Goal: Information Seeking & Learning: Compare options

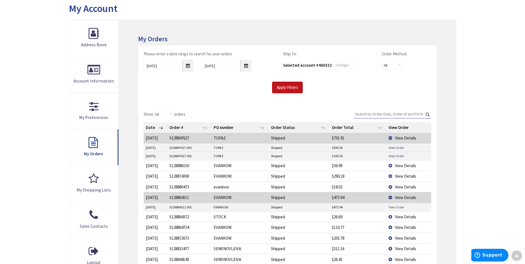
scroll to position [61, 0]
click at [396, 139] on span "View Details" at bounding box center [405, 138] width 21 height 5
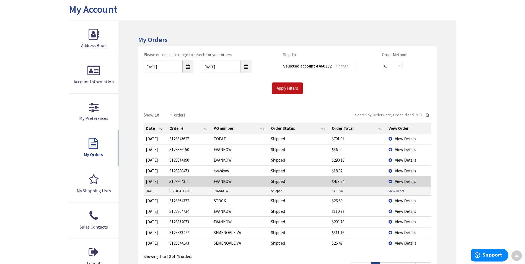
click at [391, 149] on td "View Details" at bounding box center [409, 149] width 45 height 11
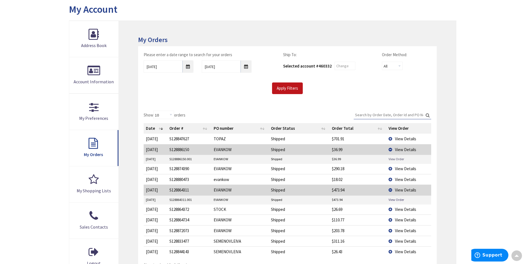
click at [390, 160] on link "View Order" at bounding box center [397, 159] width 16 height 5
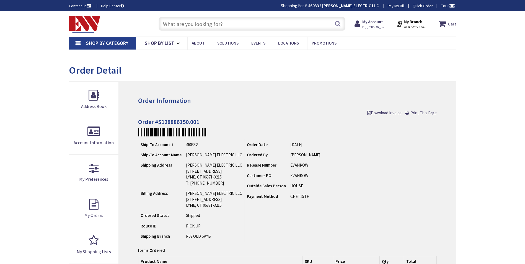
type input "[GEOGRAPHIC_DATA] Reflecting Pool, [STREET_ADDRESS][US_STATE]"
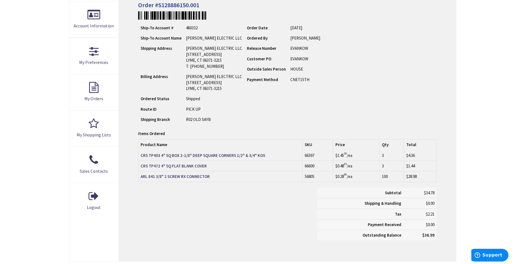
scroll to position [138, 0]
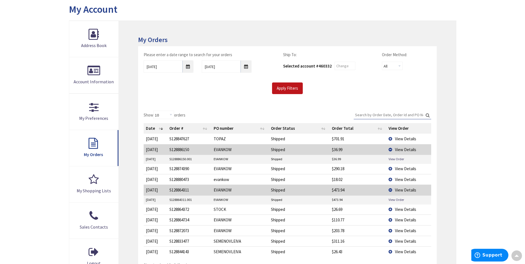
scroll to position [61, 0]
click at [390, 222] on td "View Details" at bounding box center [409, 220] width 45 height 11
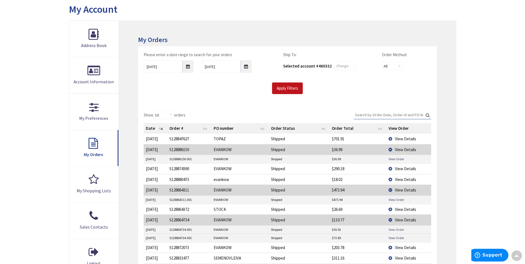
click at [392, 230] on link "View Order" at bounding box center [397, 229] width 16 height 5
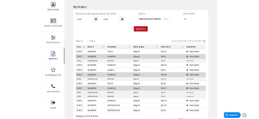
scroll to position [89, 0]
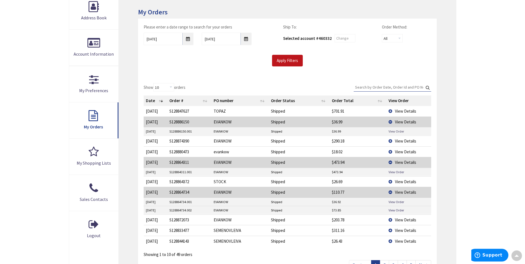
click at [391, 130] on link "View Order" at bounding box center [397, 131] width 16 height 5
click at [391, 122] on td "View Details" at bounding box center [409, 122] width 45 height 11
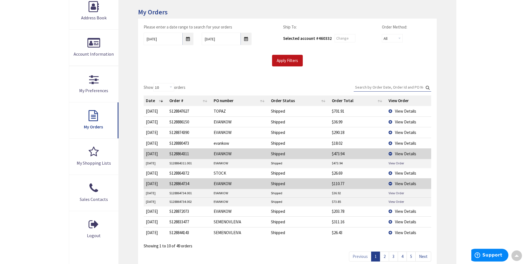
click at [393, 134] on td "View Details" at bounding box center [409, 132] width 45 height 11
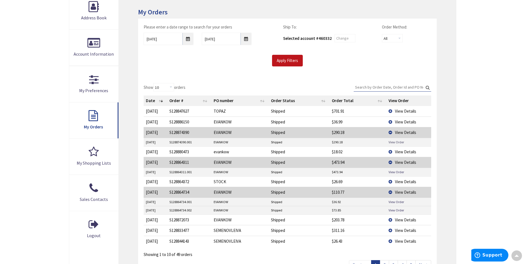
click at [393, 144] on link "View Order" at bounding box center [397, 142] width 16 height 5
click at [392, 132] on td "View Details" at bounding box center [409, 132] width 45 height 11
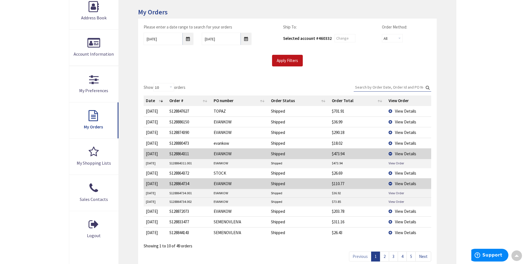
click at [392, 142] on td "View Details" at bounding box center [409, 143] width 45 height 11
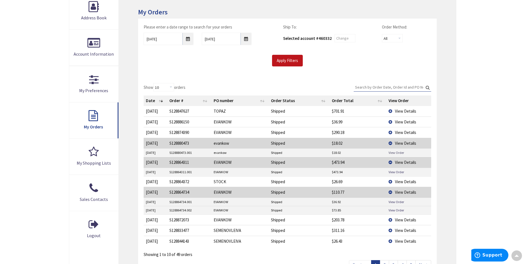
click at [391, 153] on link "View Order" at bounding box center [397, 152] width 16 height 5
click at [393, 144] on td "View Details" at bounding box center [409, 143] width 45 height 11
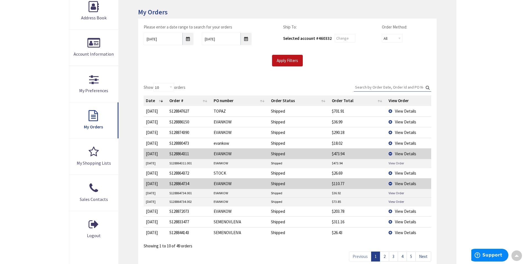
click at [397, 165] on link "View Order" at bounding box center [397, 163] width 16 height 5
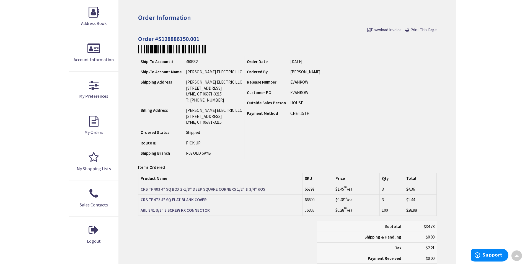
click at [226, 188] on strong "CRS TP403 4" SQ BOX 2-1/8" DEEP SQUARE CORNERS 1/2" & 3/4" KOS" at bounding box center [203, 189] width 125 height 5
click at [177, 198] on strong "CRS TP472 4" SQ FLAT BLANK COVER" at bounding box center [174, 199] width 66 height 5
click at [198, 209] on strong "ARL 841 3/8" 2 SCREW RX CONNECTOR" at bounding box center [175, 210] width 69 height 5
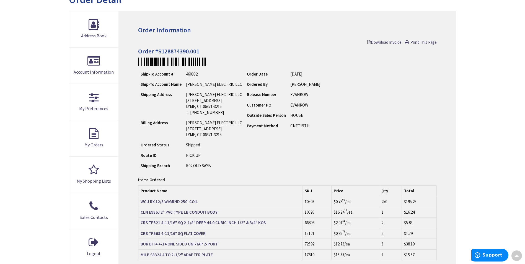
scroll to position [83, 0]
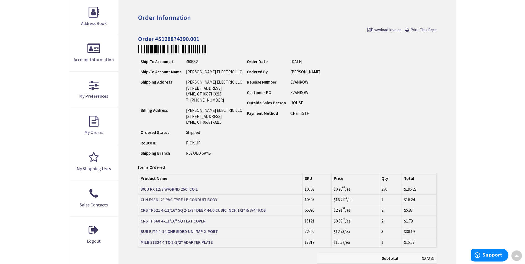
click at [168, 201] on strong "CLN E986J 2" PVC TYPE LB CONDUIT BODY" at bounding box center [179, 199] width 77 height 5
click at [200, 212] on strong "CRS TP521 4-11/16" SQ 2-1/8" DEEP 44.0 CUBIC INCH 1/2" & 3/4" KOS" at bounding box center [203, 210] width 125 height 5
click at [200, 221] on strong "CRS TP568 4-11/16" SQ FLAT COVER" at bounding box center [173, 221] width 65 height 5
click at [182, 233] on strong "BUR BIT4 4-14 ONE SIDED UNI-TAP 2-PORT" at bounding box center [179, 231] width 77 height 5
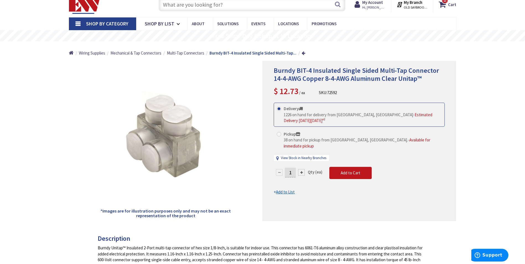
scroll to position [28, 0]
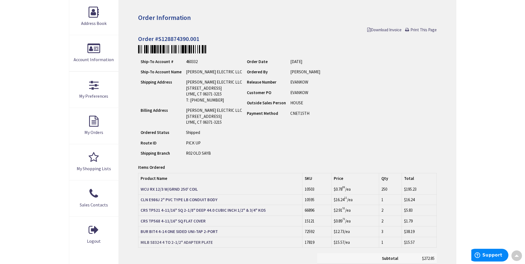
click at [175, 242] on strong "MILB S8324 4 TO 2-1/2" ADAPTER PLATE" at bounding box center [177, 242] width 72 height 5
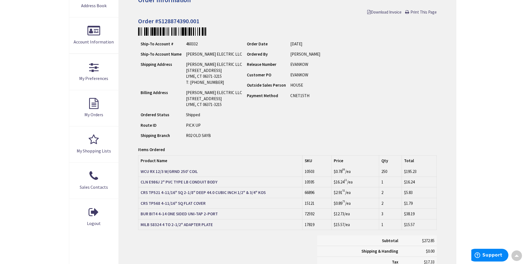
scroll to position [111, 0]
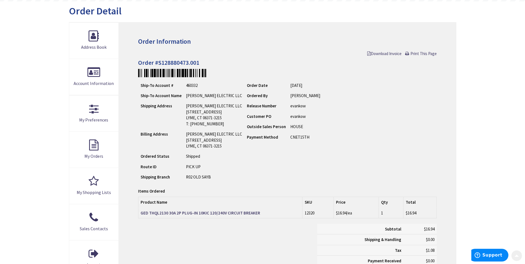
scroll to position [83, 0]
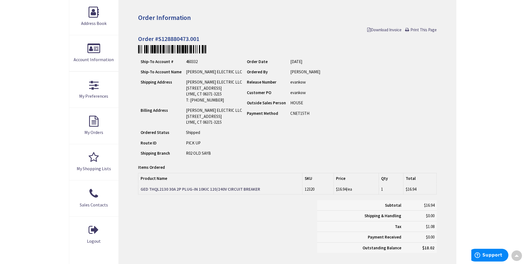
click at [178, 191] on strong "GED THQL2130 30A 2P PLUG-IN 10KIC 120/240V CIRCUIT BREAKER" at bounding box center [201, 189] width 120 height 5
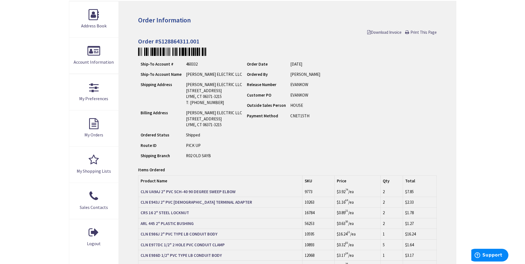
scroll to position [83, 0]
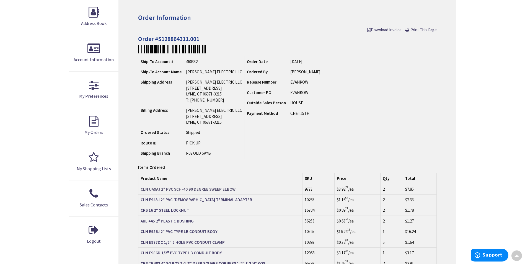
click at [188, 188] on strong "CLN UA9AJ 2" PVC SCH-40 90 DEGREE SWEEP ELBOW" at bounding box center [188, 189] width 95 height 5
click at [163, 212] on strong "CRS 16 2" STEEL LOCKNUT" at bounding box center [165, 210] width 48 height 5
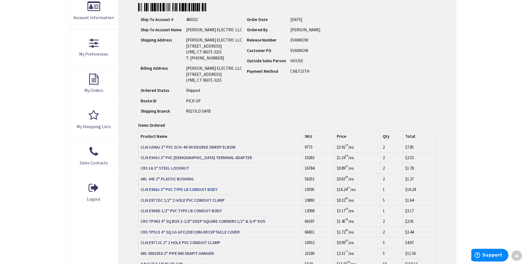
scroll to position [138, 0]
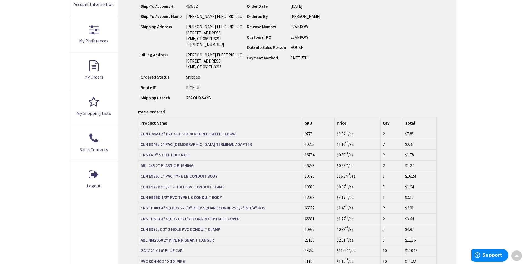
click at [158, 187] on strong "CLN E977DC 1/2" 2 HOLE PVC CONDUIT CLAMP" at bounding box center [183, 186] width 84 height 5
click at [189, 219] on strong "CRS TP513 4" SQ 1G GFCI/DECORA RECEPTACLE COVER" at bounding box center [190, 218] width 99 height 5
click at [163, 231] on strong "CLN E977JC 2" 2 HOLE PVC CONDUIT CLAMP" at bounding box center [181, 229] width 80 height 5
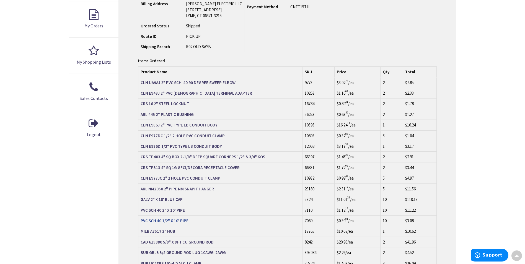
scroll to position [194, 0]
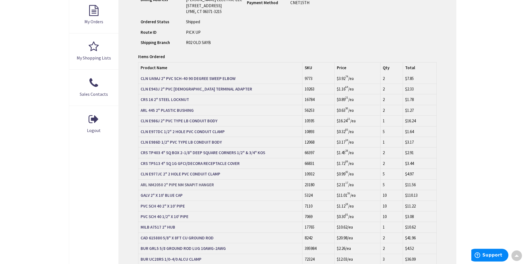
click at [196, 186] on strong "ARL NM2050 2" PIPE NM SNAPIT HANGER" at bounding box center [177, 184] width 73 height 5
click at [176, 196] on strong "GALV 2" X 10' BLUE CAP" at bounding box center [162, 195] width 42 height 5
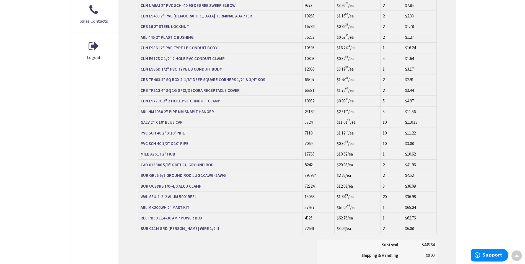
scroll to position [277, 0]
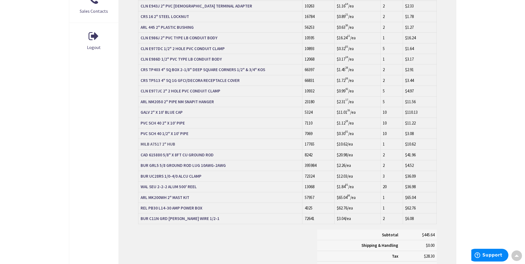
click at [171, 143] on strong "MILB A7517 2" HUB" at bounding box center [158, 144] width 35 height 5
click at [170, 156] on strong "CAD 615880 5/8" X 8FT CU GROUND ROD" at bounding box center [177, 154] width 73 height 5
click at [167, 166] on strong "BUR GRL5 5/8 GROUND ROD LUG 10AWG-2AWG" at bounding box center [183, 165] width 85 height 5
click at [168, 197] on strong "ARL MK200WH 2" MAST KIT" at bounding box center [165, 197] width 49 height 5
click at [185, 207] on strong "REL PB30 L14-30 AMP POWER BOX" at bounding box center [172, 208] width 62 height 5
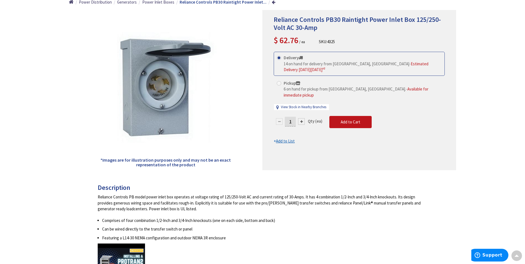
scroll to position [83, 0]
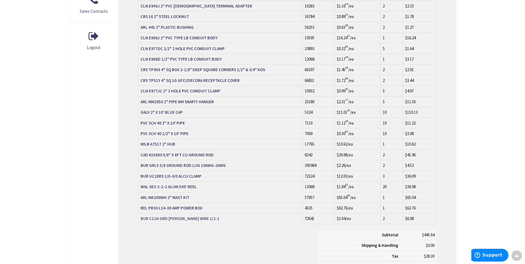
click at [181, 220] on strong "BUR C11N GRD CL BARE WIRE 1/2-1" at bounding box center [180, 218] width 79 height 5
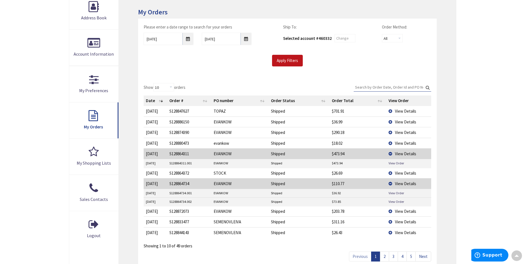
click at [392, 153] on td "View Details" at bounding box center [409, 153] width 45 height 11
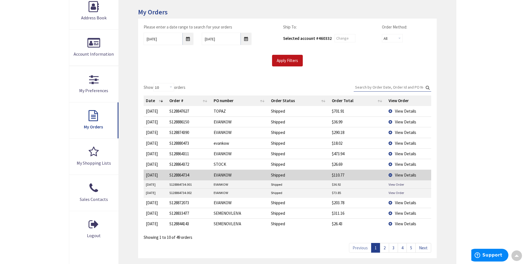
click at [392, 166] on td "View Details" at bounding box center [409, 164] width 45 height 11
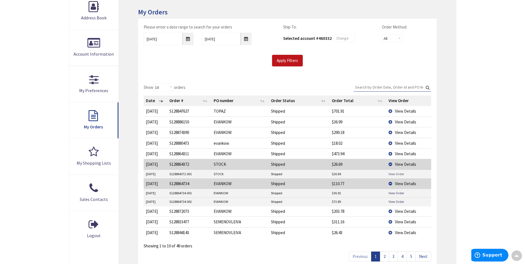
click at [392, 172] on link "View Order" at bounding box center [397, 174] width 16 height 5
click at [390, 165] on td "View Details" at bounding box center [409, 164] width 45 height 11
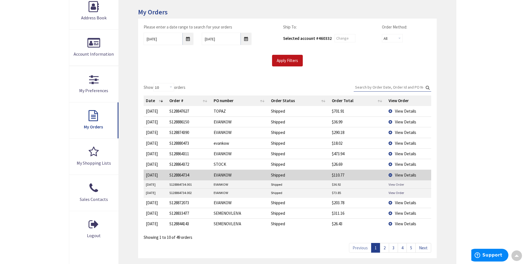
click at [392, 185] on link "View Order" at bounding box center [397, 184] width 16 height 5
click at [392, 192] on link "View Order" at bounding box center [397, 193] width 16 height 5
click at [391, 177] on td "View Details" at bounding box center [409, 175] width 45 height 11
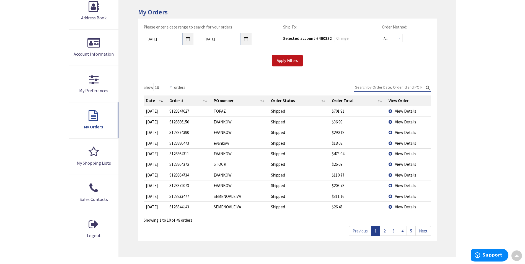
click at [390, 186] on td "View Details" at bounding box center [409, 185] width 45 height 11
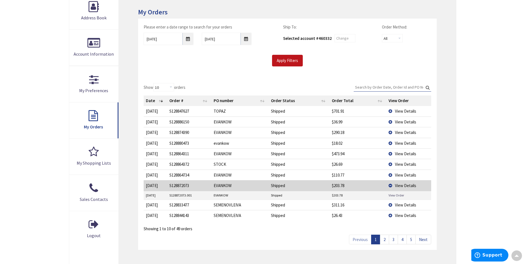
click at [390, 197] on link "View Order" at bounding box center [397, 195] width 16 height 5
click at [391, 184] on td "View Details" at bounding box center [409, 185] width 45 height 11
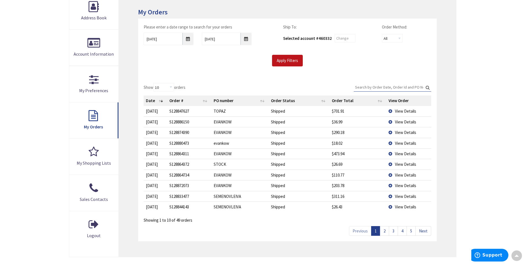
click at [386, 233] on link "2" at bounding box center [384, 231] width 9 height 10
click at [393, 230] on link "3" at bounding box center [393, 231] width 9 height 10
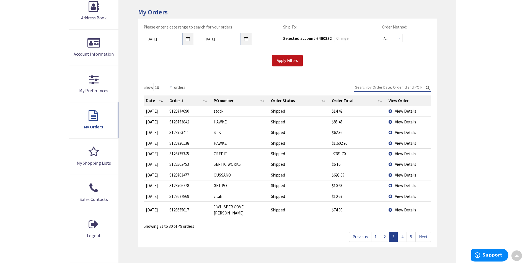
click at [393, 232] on link "3" at bounding box center [393, 237] width 9 height 10
click at [376, 232] on link "1" at bounding box center [375, 237] width 9 height 10
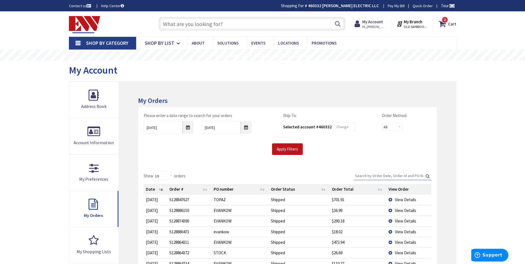
click at [196, 29] on input "text" at bounding box center [252, 24] width 187 height 14
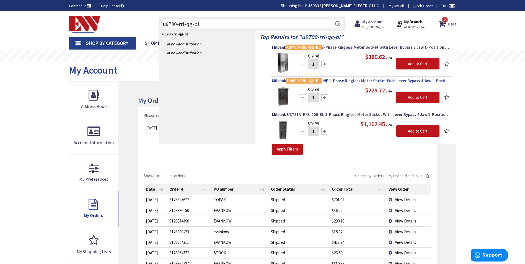
type input "u9700-rrl-qg-bl"
click at [350, 81] on span "Milbank U9800-RRL-QG-BL -NE 1-Phase Ringless Meter Socket With Lever Bypass 4 J…" at bounding box center [361, 81] width 179 height 6
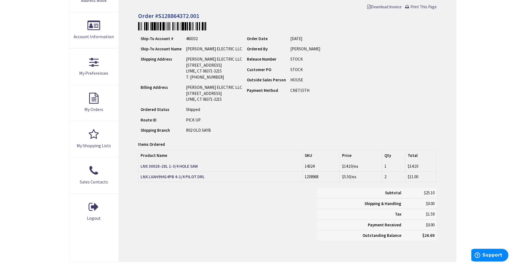
scroll to position [111, 0]
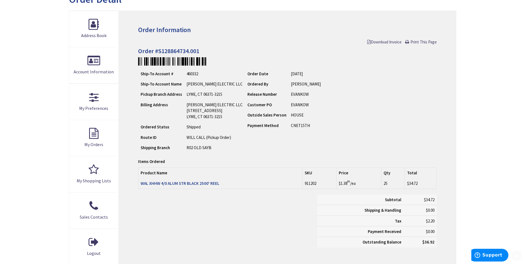
scroll to position [83, 0]
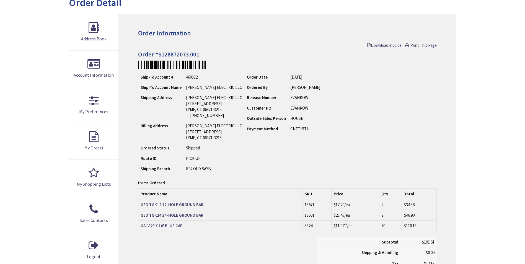
scroll to position [83, 0]
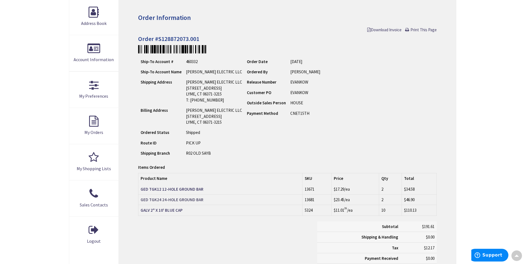
click at [189, 202] on strong "GED TGK24 24-HOLE GROUND BAR" at bounding box center [172, 199] width 63 height 5
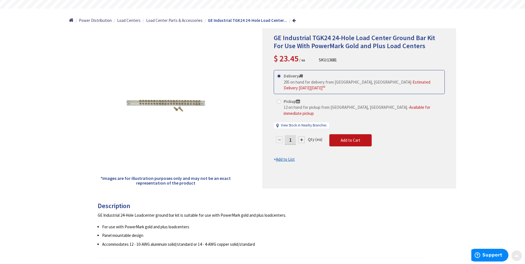
scroll to position [55, 0]
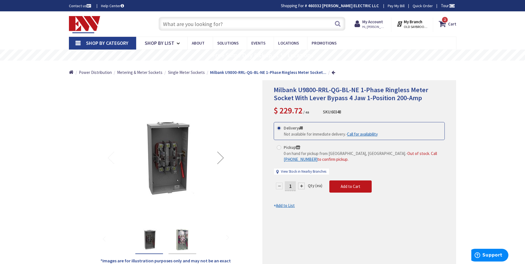
click at [196, 20] on input "text" at bounding box center [252, 24] width 187 height 14
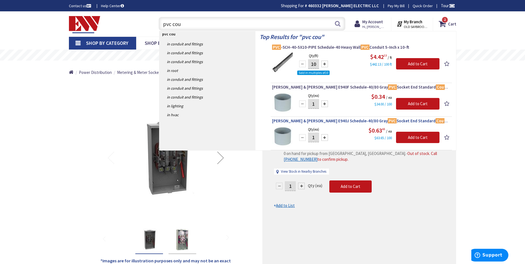
type input "pvc cou"
click at [320, 122] on span "Thomas & Betts E940J Schedule-40/80 Gray PVC Socket End Standard Cou pling 2-In…" at bounding box center [361, 121] width 179 height 6
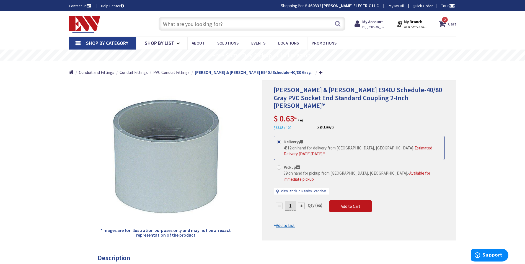
click at [192, 27] on input "text" at bounding box center [252, 24] width 187 height 14
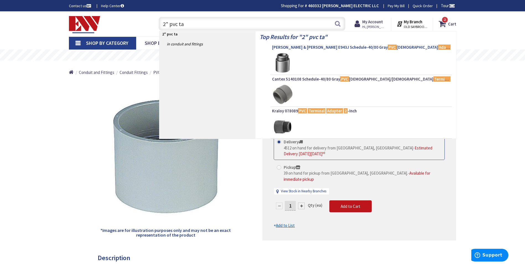
type input "2" pvc ta"
click at [313, 51] on link "Thomas & Betts E943J Schedule-40/80 Gray PVC Male Adapter 2 -Inch Carlon®" at bounding box center [361, 48] width 179 height 7
click at [313, 49] on span "Thomas & Betts E943J Schedule-40/80 Gray PVC Male Adapter 2 -Inch Carlon®" at bounding box center [361, 48] width 179 height 6
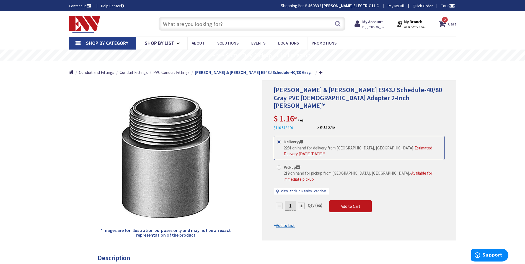
click at [183, 22] on input "text" at bounding box center [252, 24] width 187 height 14
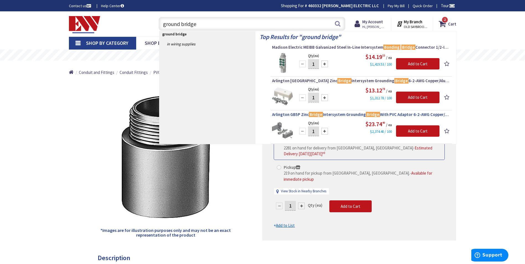
type input "ground bridge"
click at [342, 116] on span "Arlington GB5P Zinc Bridge Intersystem Grounding Bridge With PVC Adaptor 6-2-AW…" at bounding box center [361, 115] width 179 height 6
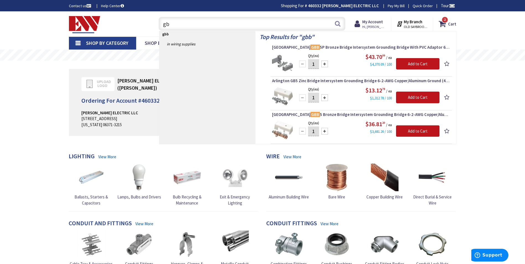
type input "g"
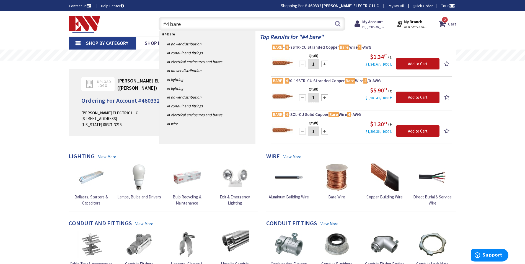
click at [176, 21] on input "#4 bare" at bounding box center [252, 24] width 187 height 14
click at [178, 21] on input "#4 bare" at bounding box center [252, 24] width 187 height 14
click at [179, 22] on input "#4 bare" at bounding box center [252, 24] width 187 height 14
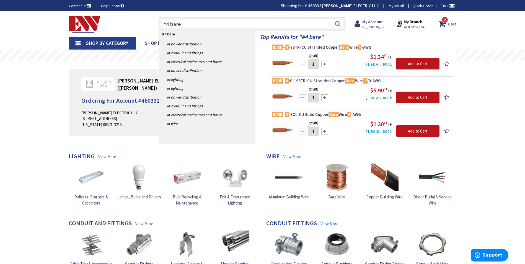
click at [179, 22] on input "#4 bare" at bounding box center [252, 24] width 187 height 14
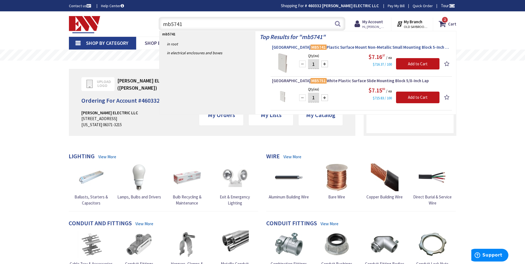
type input "mb5741"
click at [311, 48] on mark "MB5741" at bounding box center [319, 47] width 16 height 7
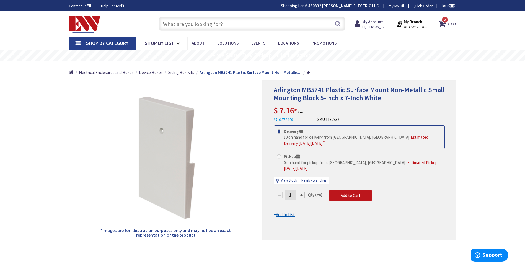
click at [203, 23] on input "text" at bounding box center [252, 24] width 187 height 14
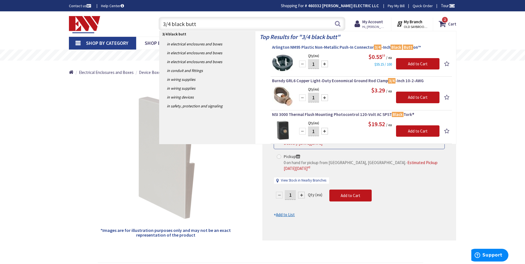
type input "3/4 black butt"
click at [276, 50] on span "Arlington NM95 Plastic Non-Metallic Push-In Connector 3/4 -Inch Black Butt on™" at bounding box center [361, 48] width 179 height 6
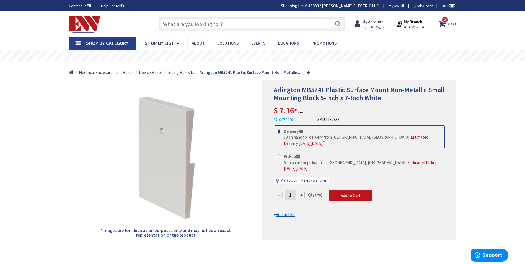
click at [187, 28] on input "text" at bounding box center [252, 24] width 187 height 14
type input "/"
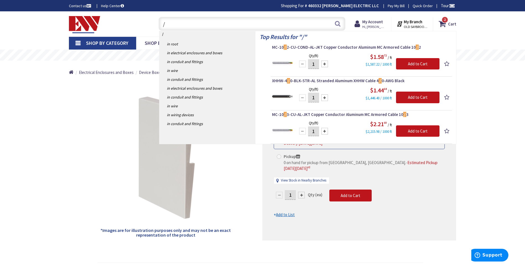
click at [185, 26] on input "/" at bounding box center [252, 24] width 187 height 14
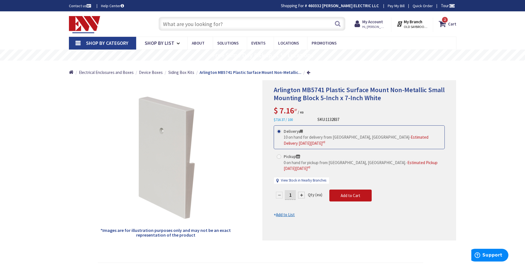
click at [176, 24] on input "text" at bounding box center [252, 24] width 187 height 14
type input "/"
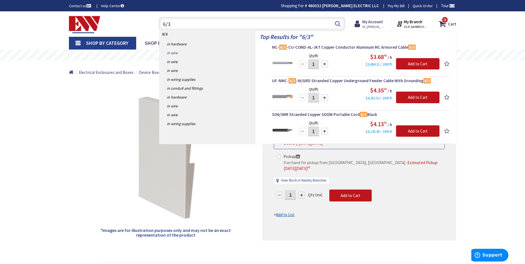
type input "6/3"
click at [179, 53] on link "in Wire" at bounding box center [208, 52] width 96 height 9
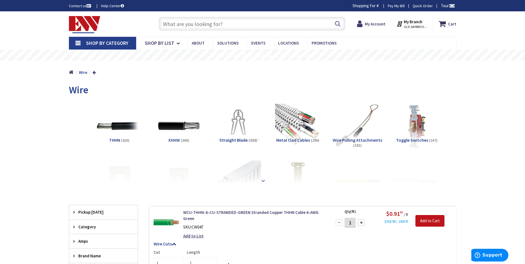
scroll to position [55, 0]
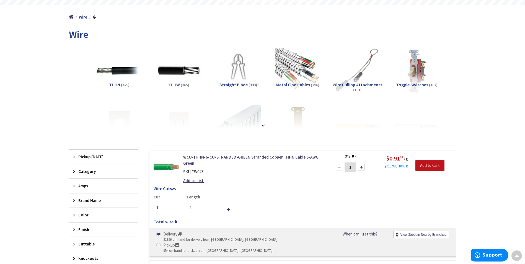
click at [96, 187] on span "Amps" at bounding box center [100, 186] width 45 height 6
click at [86, 242] on span "50 Amp" at bounding box center [103, 244] width 69 height 9
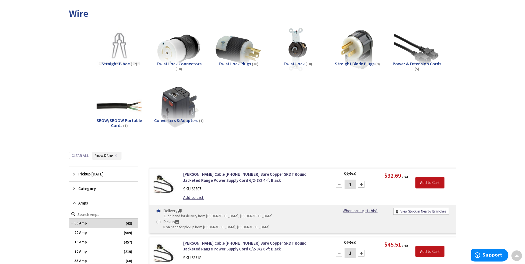
scroll to position [0, 0]
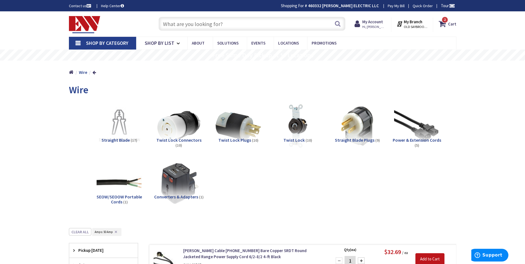
click at [216, 22] on input "text" at bounding box center [252, 24] width 187 height 14
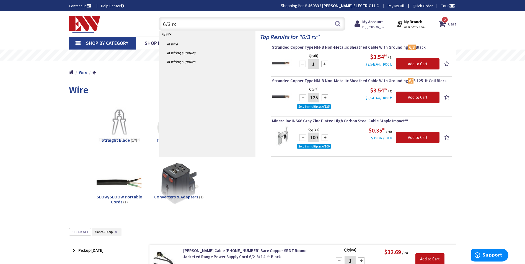
click at [166, 24] on input "6/3 rx" at bounding box center [252, 24] width 187 height 14
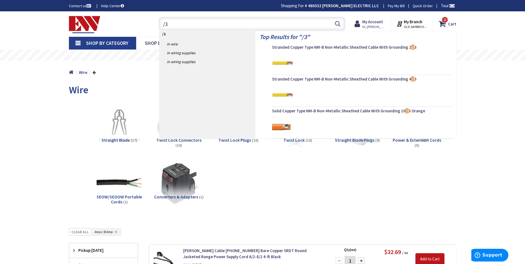
type input "/"
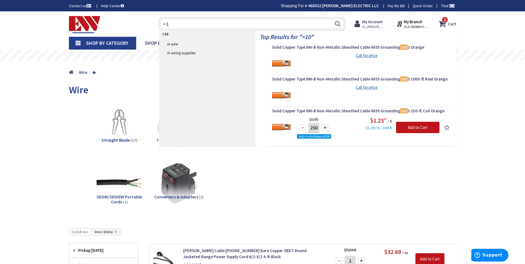
type input "="
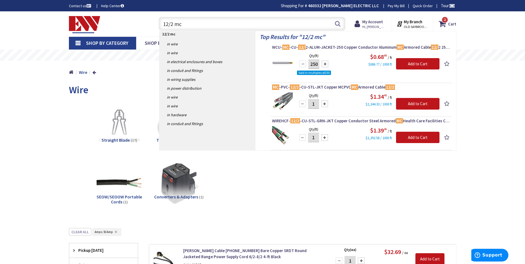
type input "12/2 mc"
click at [374, 23] on strong "My Account" at bounding box center [373, 21] width 21 height 5
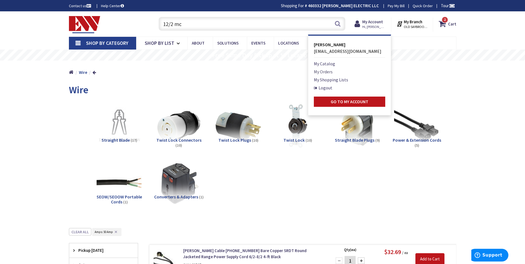
click at [323, 72] on link "My Orders" at bounding box center [323, 71] width 19 height 7
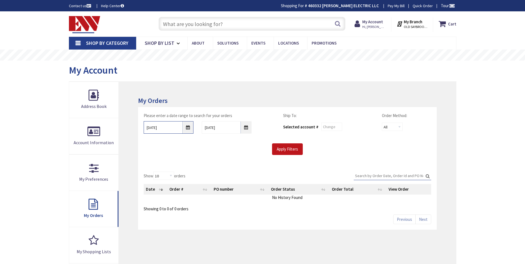
click at [189, 131] on input "[DATE]" at bounding box center [169, 127] width 50 height 12
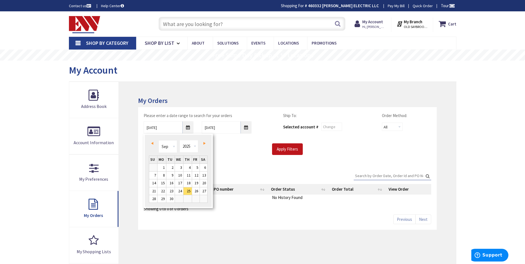
click at [166, 168] on link "1" at bounding box center [162, 167] width 9 height 7
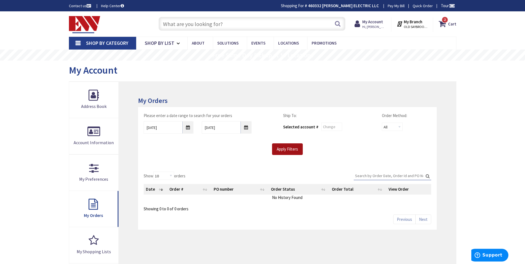
click at [280, 150] on input "Apply Filters" at bounding box center [287, 149] width 31 height 12
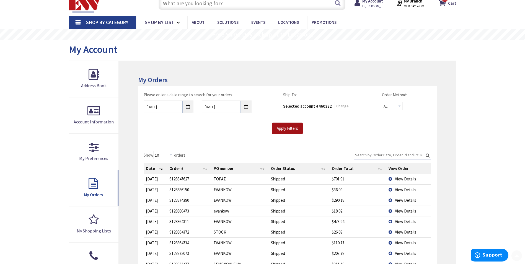
scroll to position [83, 0]
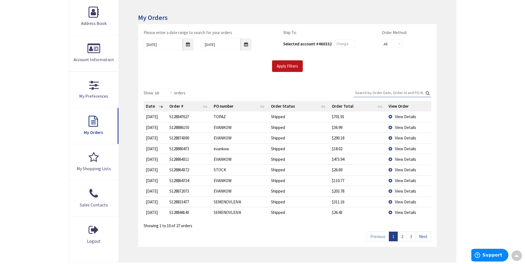
click at [389, 128] on td "View Details" at bounding box center [409, 127] width 45 height 11
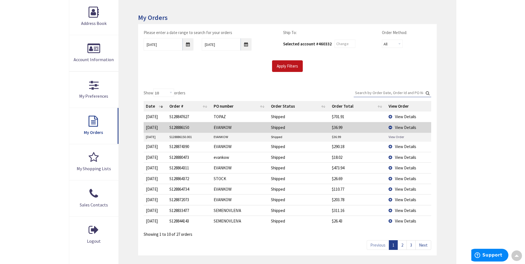
click at [392, 137] on link "View Order" at bounding box center [397, 137] width 16 height 5
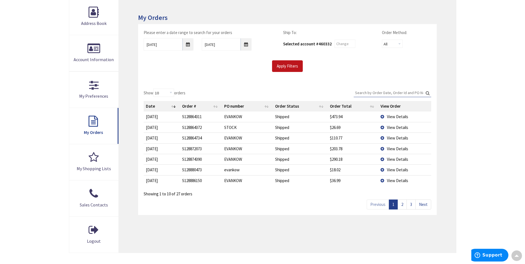
click at [400, 207] on link "2" at bounding box center [402, 205] width 9 height 10
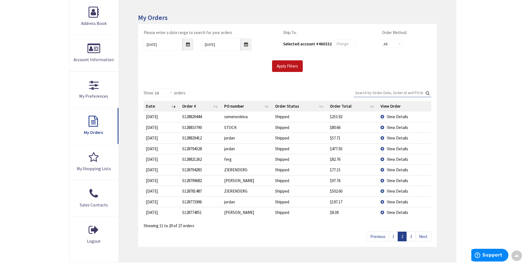
click at [408, 238] on link "3" at bounding box center [411, 237] width 9 height 10
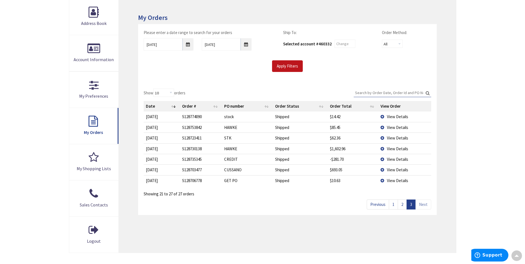
click at [395, 208] on link "1" at bounding box center [393, 205] width 9 height 10
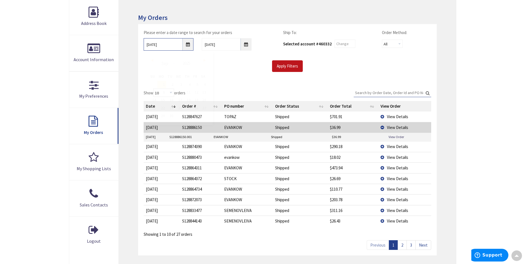
click at [186, 45] on input "09/01/2025" at bounding box center [169, 44] width 50 height 12
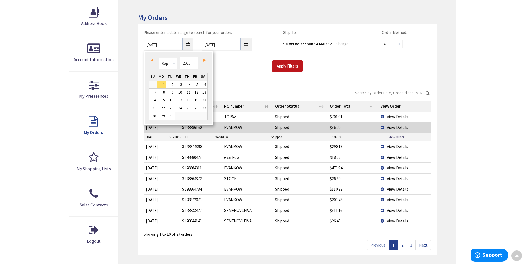
click at [206, 61] on link "Next" at bounding box center [203, 60] width 7 height 7
click at [177, 101] on link "15" at bounding box center [179, 99] width 8 height 7
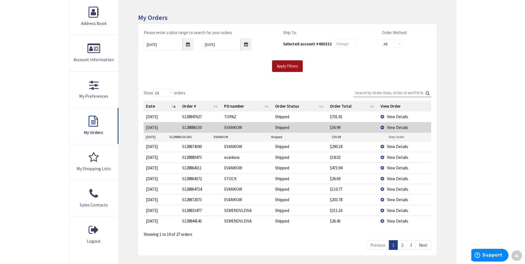
click at [295, 71] on input "Apply Filters" at bounding box center [287, 66] width 31 height 12
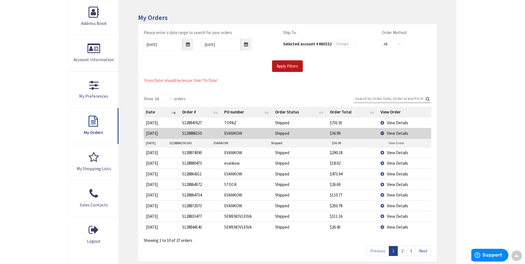
click at [194, 47] on div "10/15/2025" at bounding box center [169, 44] width 58 height 12
click at [190, 45] on input "10/15/2025" at bounding box center [169, 44] width 50 height 12
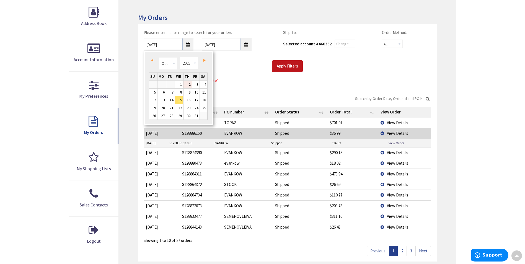
click at [189, 83] on link "2" at bounding box center [188, 84] width 8 height 7
type input "10/02/2025"
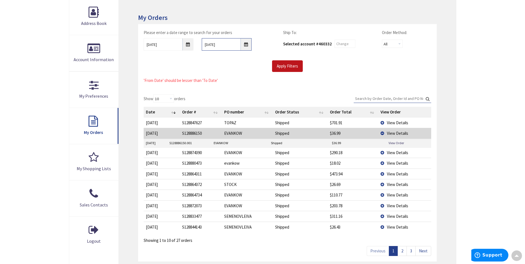
click at [245, 42] on input "10/2/2025" at bounding box center [227, 44] width 50 height 12
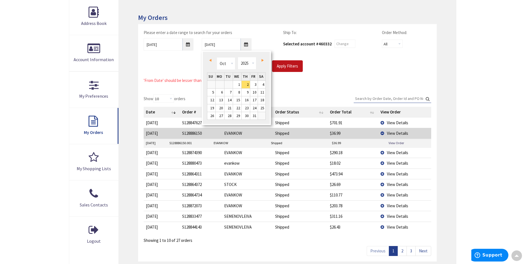
click at [210, 62] on link "Prev" at bounding box center [211, 60] width 7 height 7
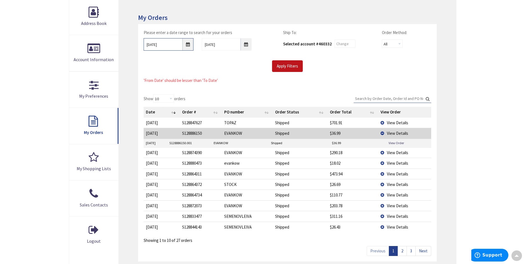
click at [192, 47] on input "10/02/2025" at bounding box center [169, 44] width 50 height 12
click at [247, 45] on input "09/01/2025" at bounding box center [227, 44] width 50 height 12
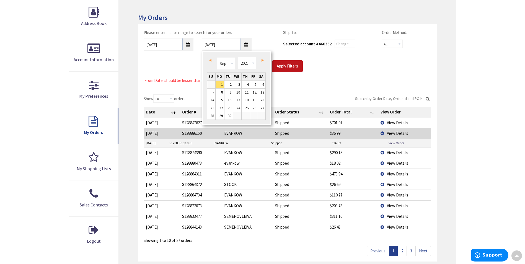
click at [261, 62] on link "Next" at bounding box center [261, 60] width 7 height 7
click at [262, 60] on span "Next" at bounding box center [263, 60] width 2 height 3
click at [246, 86] on link "2" at bounding box center [246, 84] width 8 height 7
type input "10/02/2025"
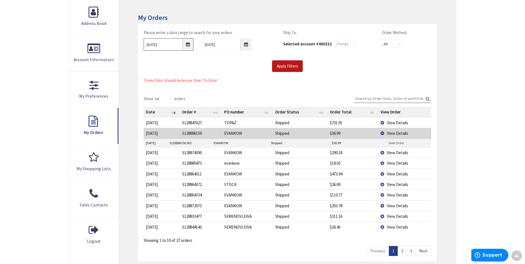
click at [188, 45] on input "10/02/2025" at bounding box center [169, 44] width 50 height 12
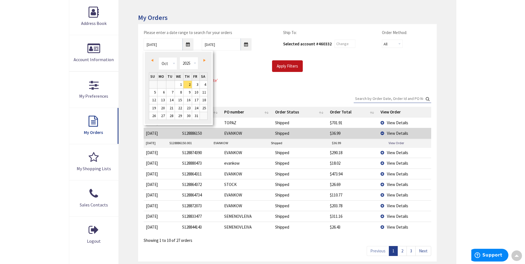
click at [154, 59] on link "Prev" at bounding box center [153, 60] width 7 height 7
type input "09/01/2025"
click at [164, 84] on link "1" at bounding box center [162, 84] width 9 height 7
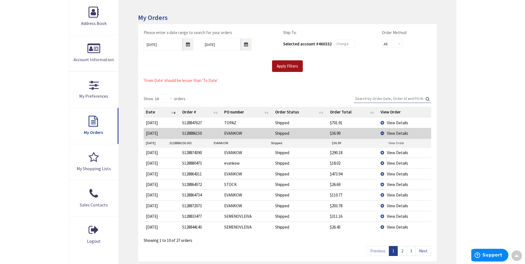
click at [294, 66] on input "Apply Filters" at bounding box center [287, 66] width 31 height 12
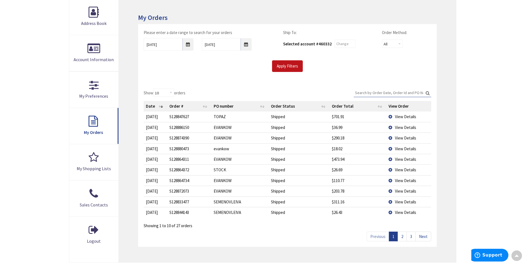
click at [389, 127] on td "View Details" at bounding box center [409, 127] width 45 height 11
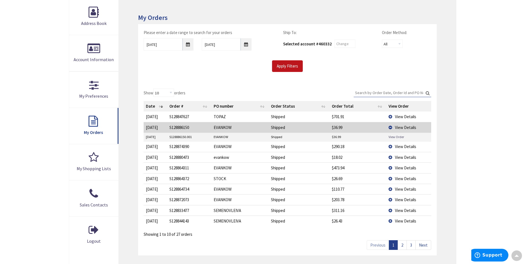
click at [390, 136] on link "View Order" at bounding box center [397, 137] width 16 height 5
click at [403, 243] on link "2" at bounding box center [402, 245] width 9 height 10
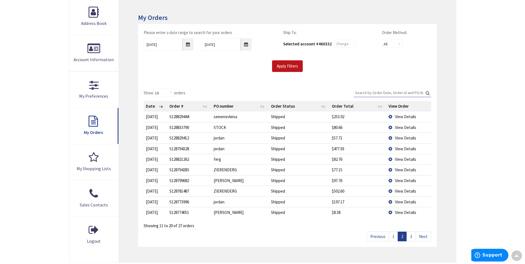
click at [408, 238] on link "3" at bounding box center [411, 237] width 9 height 10
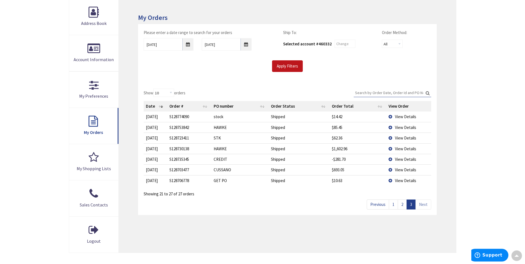
click at [393, 206] on link "1" at bounding box center [393, 205] width 9 height 10
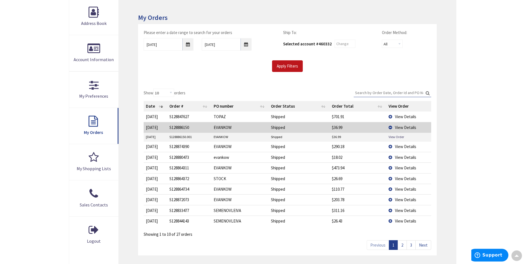
click at [393, 160] on td "View Details" at bounding box center [409, 157] width 45 height 11
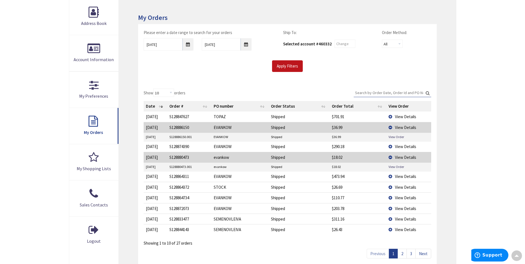
click at [388, 168] on td "View Order" at bounding box center [409, 167] width 45 height 8
click at [392, 168] on link "View Order" at bounding box center [397, 167] width 16 height 5
click at [398, 148] on span "View Details" at bounding box center [405, 146] width 21 height 5
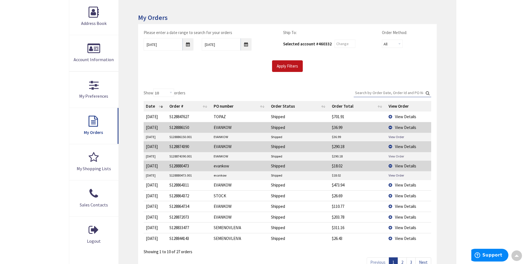
click at [391, 155] on link "View Order" at bounding box center [397, 156] width 16 height 5
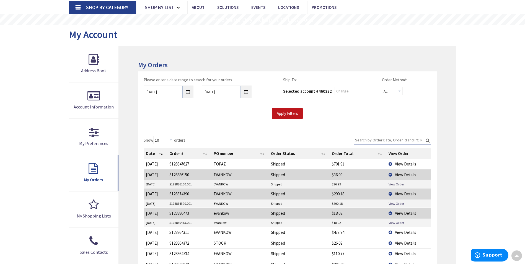
scroll to position [0, 0]
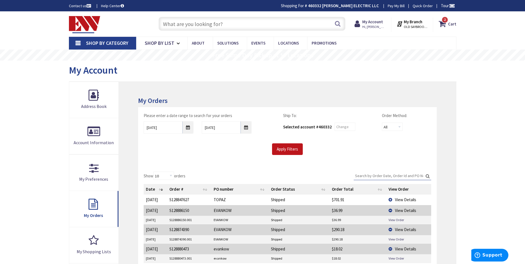
click at [188, 15] on div "Search" at bounding box center [251, 24] width 190 height 18
click at [190, 22] on input "text" at bounding box center [252, 24] width 187 height 14
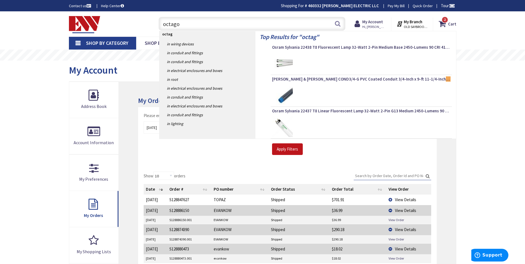
type input "octagon"
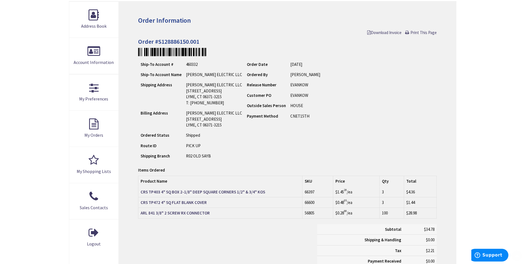
scroll to position [83, 0]
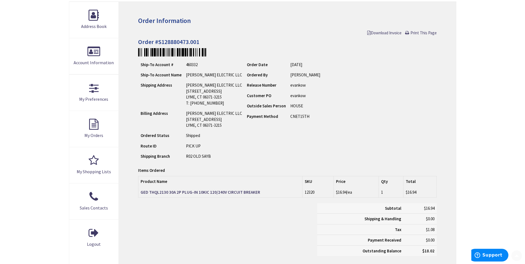
scroll to position [83, 0]
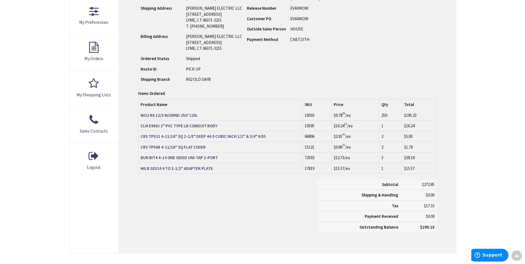
scroll to position [166, 0]
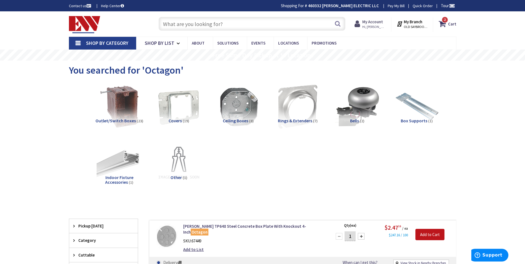
click at [383, 20] on strong "My Account" at bounding box center [373, 21] width 21 height 5
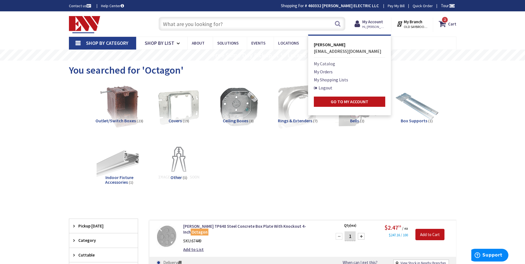
click at [328, 62] on link "My Catalog" at bounding box center [324, 63] width 21 height 7
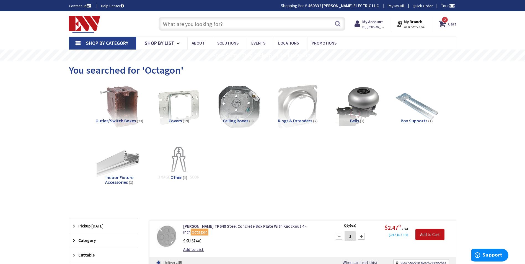
click at [248, 114] on img at bounding box center [238, 107] width 50 height 50
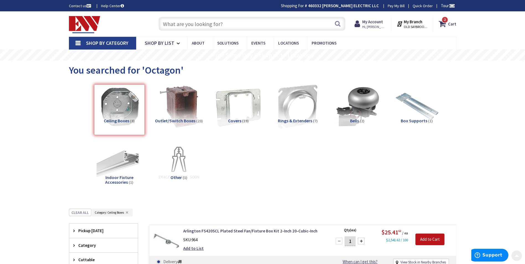
scroll to position [209, 0]
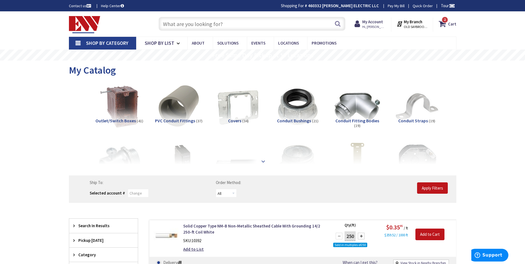
click at [259, 163] on div at bounding box center [263, 149] width 360 height 30
click at [263, 162] on strong at bounding box center [263, 161] width 7 height 6
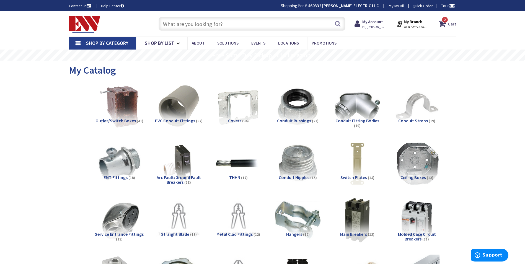
click at [415, 173] on img at bounding box center [417, 163] width 50 height 50
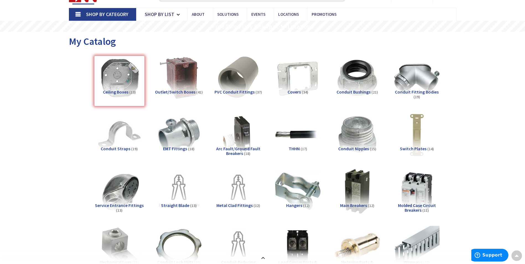
scroll to position [22, 0]
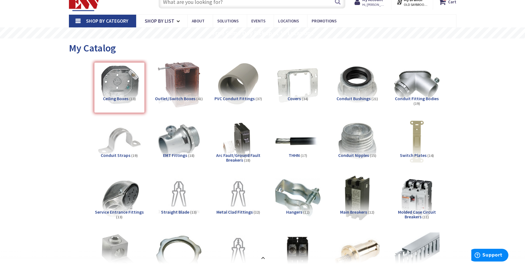
click at [184, 88] on img at bounding box center [179, 85] width 50 height 50
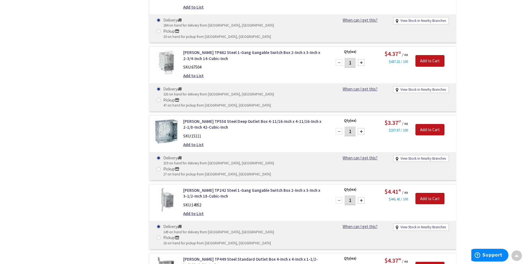
scroll to position [3193, 0]
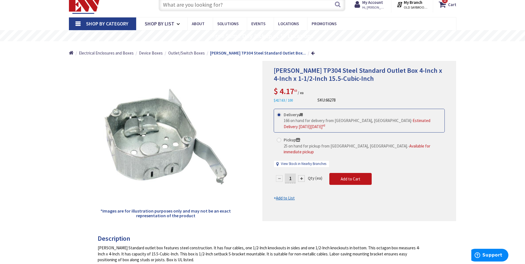
scroll to position [28, 0]
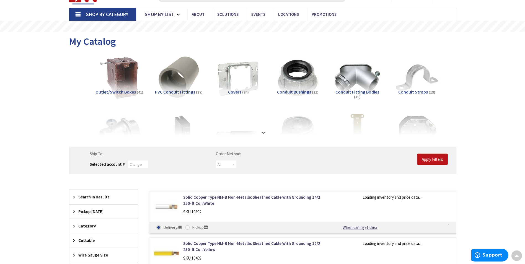
click at [261, 135] on strong at bounding box center [263, 133] width 7 height 6
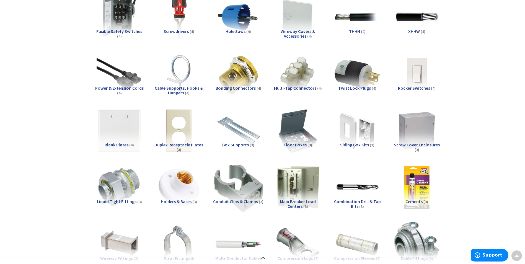
scroll to position [583, 0]
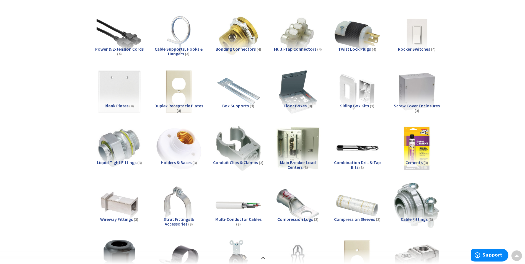
click at [194, 142] on img at bounding box center [179, 149] width 50 height 50
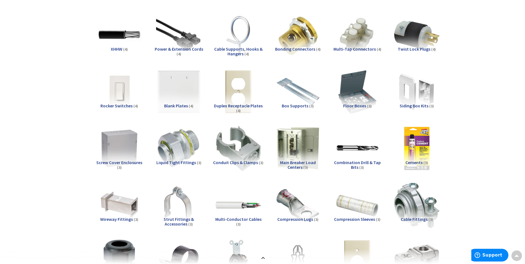
scroll to position [1061, 0]
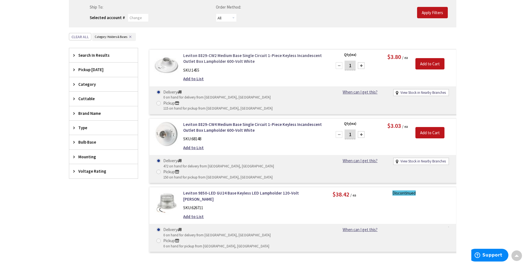
click at [207, 61] on link "Leviton 8829-CW2 Medium Base Single Circuit 1-Piece Keyless Incandescent Outlet…" at bounding box center [253, 59] width 141 height 12
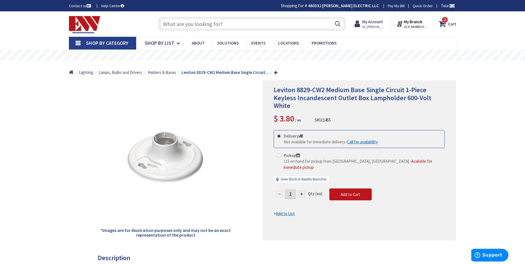
click at [186, 24] on input "text" at bounding box center [252, 24] width 187 height 14
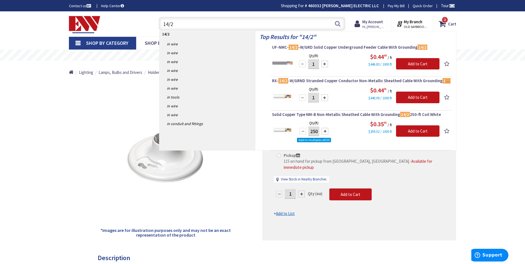
type input "14/2"
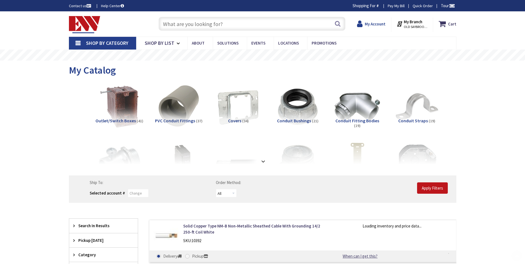
scroll to position [4, 0]
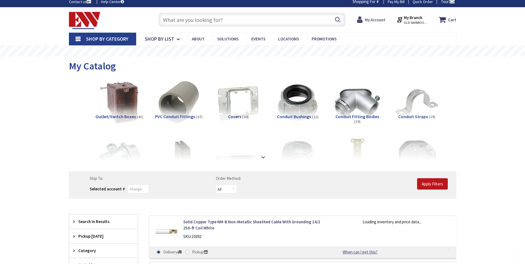
click at [371, 18] on strong "My Account" at bounding box center [375, 19] width 21 height 5
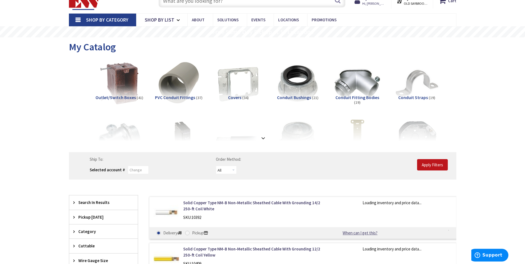
scroll to position [55, 0]
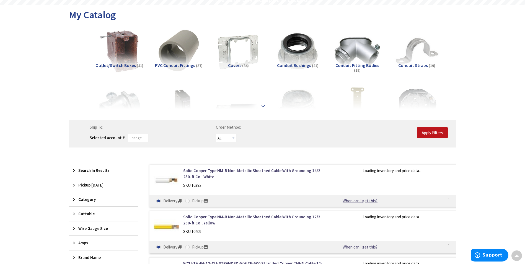
click at [264, 106] on strong at bounding box center [263, 106] width 7 height 6
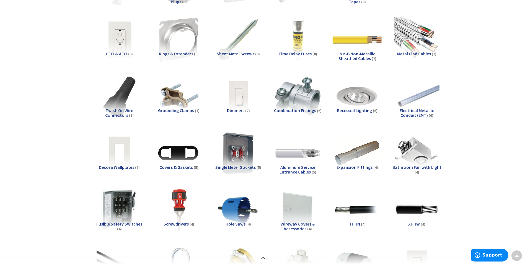
scroll to position [305, 0]
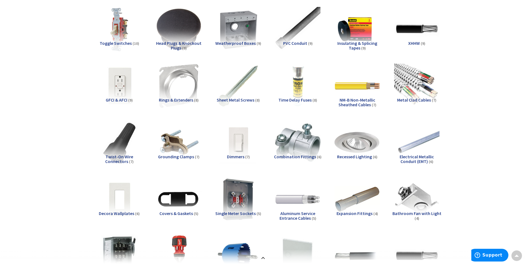
click at [354, 143] on img at bounding box center [357, 143] width 50 height 50
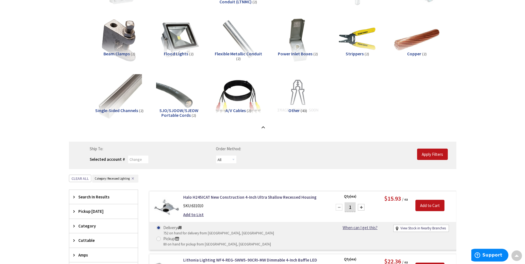
scroll to position [818, 0]
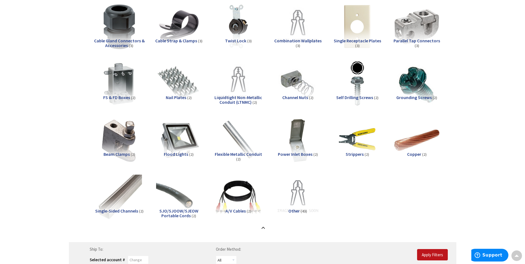
click at [265, 228] on strong at bounding box center [263, 228] width 7 height 6
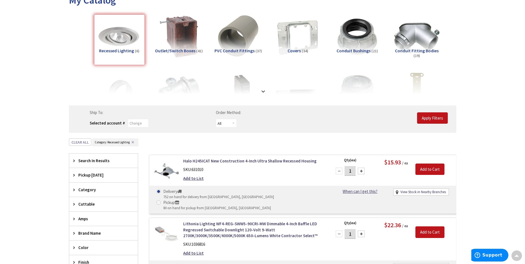
scroll to position [61, 0]
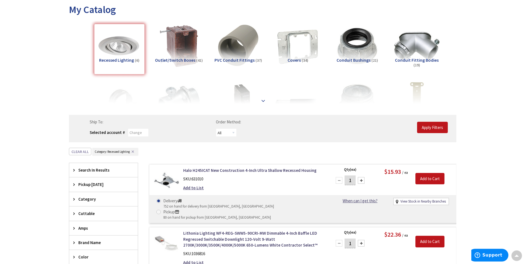
click at [263, 102] on strong at bounding box center [263, 101] width 7 height 6
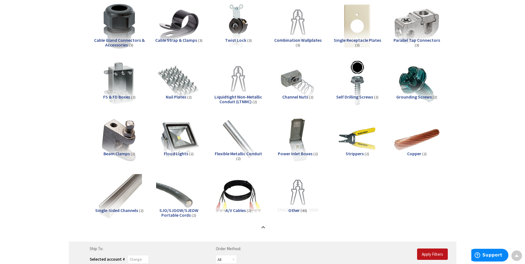
scroll to position [836, 0]
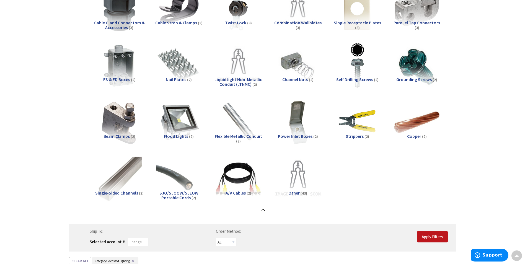
click at [296, 173] on img at bounding box center [298, 179] width 50 height 50
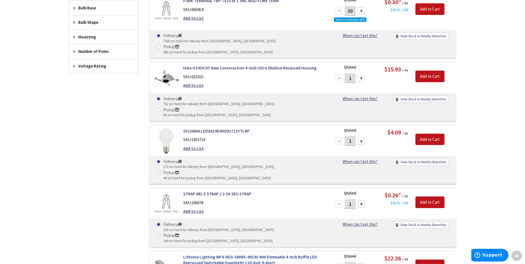
scroll to position [1282, 0]
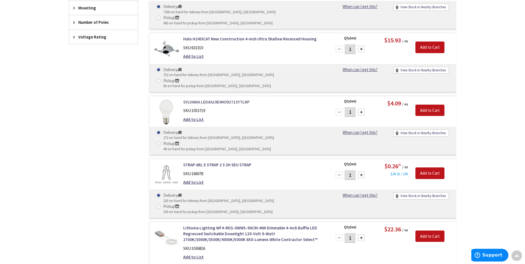
click at [217, 99] on link "SYLVANIA LED8A19DIMO92713YTLRP" at bounding box center [253, 102] width 141 height 6
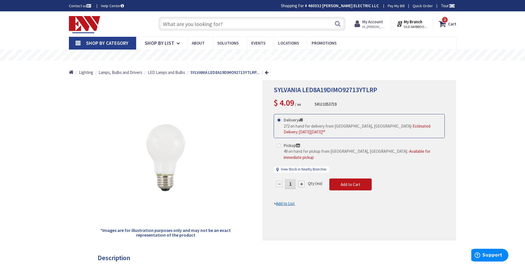
click at [373, 20] on strong "My Account" at bounding box center [373, 21] width 21 height 5
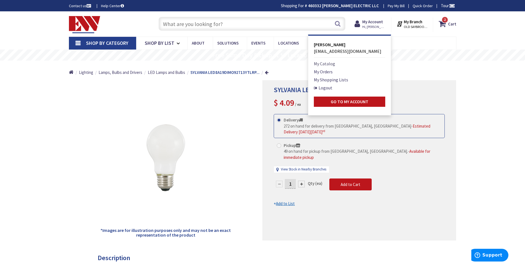
click at [327, 64] on link "My Catalog" at bounding box center [324, 63] width 21 height 7
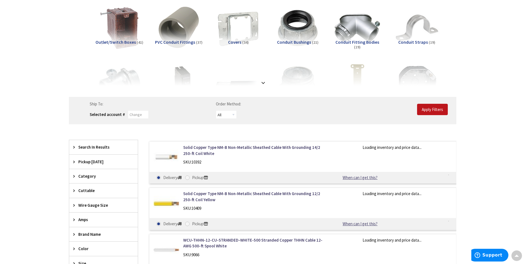
scroll to position [111, 0]
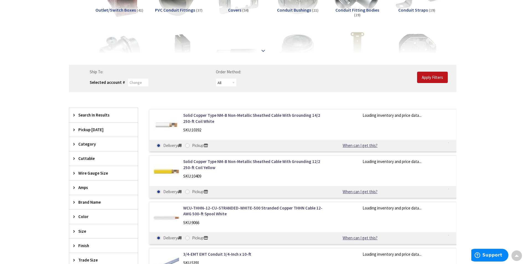
click at [264, 52] on strong at bounding box center [263, 51] width 7 height 6
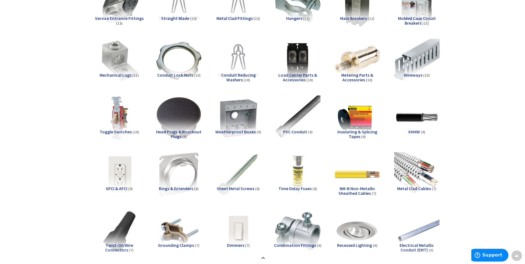
scroll to position [222, 0]
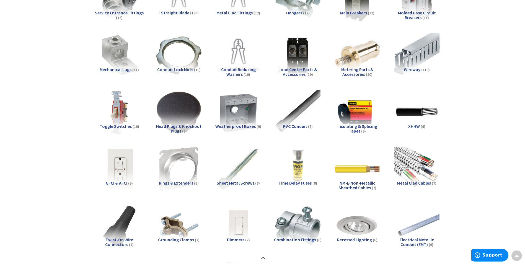
click at [118, 164] on img at bounding box center [119, 169] width 50 height 50
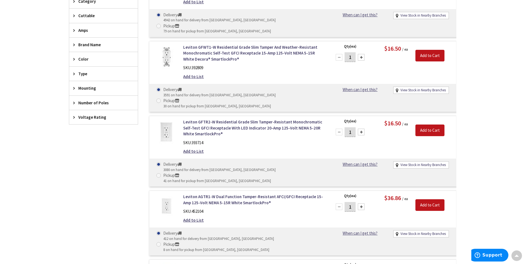
scroll to position [1171, 0]
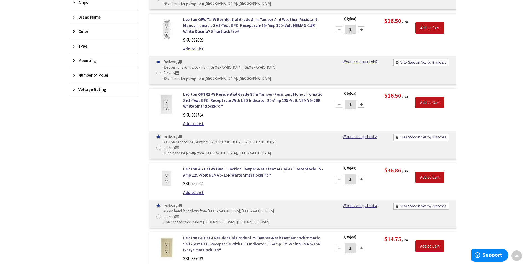
click at [236, 235] on link "Leviton GFTR1-I Residential Grade Slim Tamper-Resistant Monochromatic Self-Test…" at bounding box center [253, 244] width 141 height 18
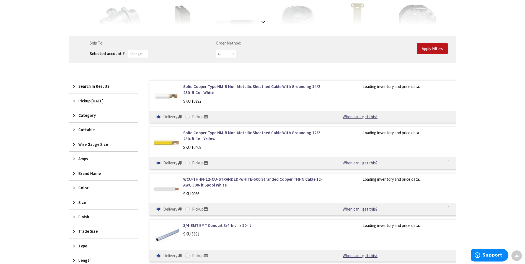
scroll to position [84, 0]
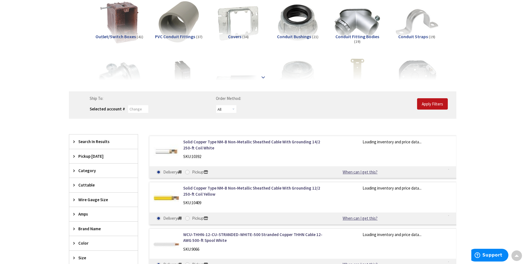
click at [262, 76] on strong at bounding box center [263, 77] width 7 height 6
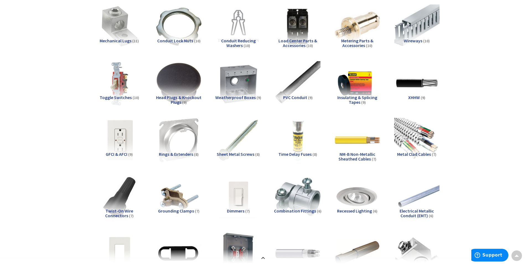
click at [134, 148] on img at bounding box center [119, 140] width 50 height 50
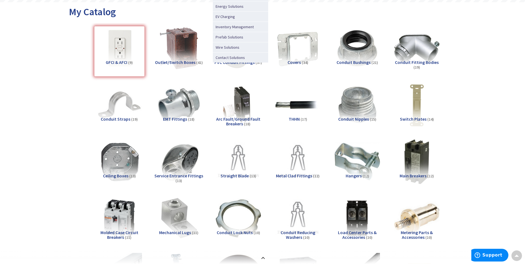
scroll to position [0, 0]
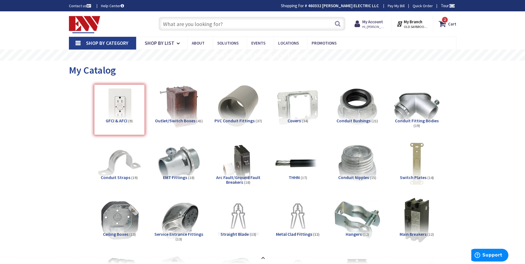
click at [224, 27] on input "text" at bounding box center [252, 24] width 187 height 14
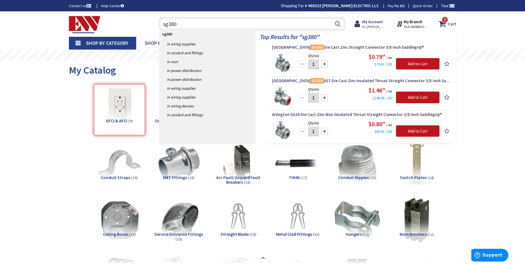
type input "sg380"
click at [178, 52] on link "in Conduit and Fittings" at bounding box center [208, 52] width 96 height 9
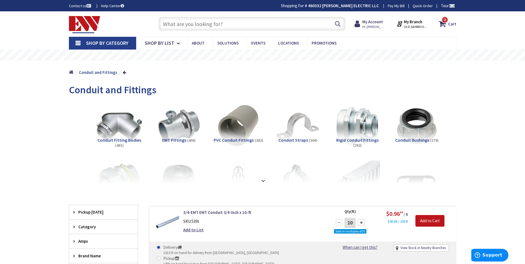
click at [206, 28] on input "text" at bounding box center [252, 24] width 187 height 14
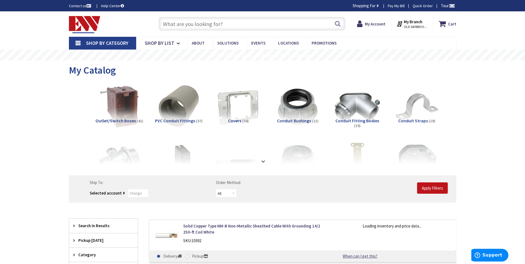
click at [206, 28] on input "text" at bounding box center [252, 24] width 187 height 14
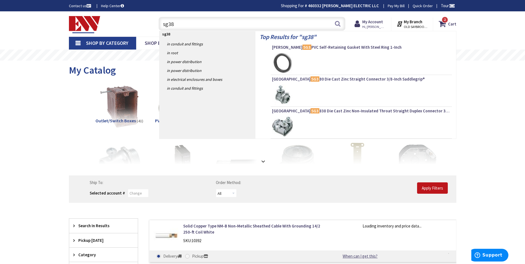
type input "sg380"
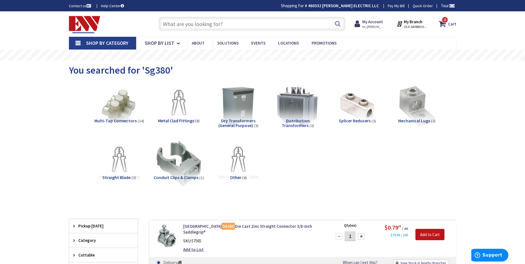
click at [201, 22] on input "text" at bounding box center [252, 24] width 187 height 14
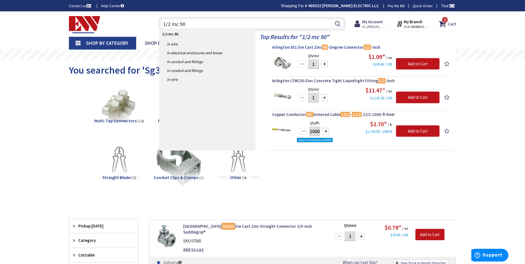
type input "1/2 mc 90"
click at [290, 49] on span "Arlington 851 Die Cast Zinc 90 -Degree Connector 1/2 -Inch" at bounding box center [361, 48] width 179 height 6
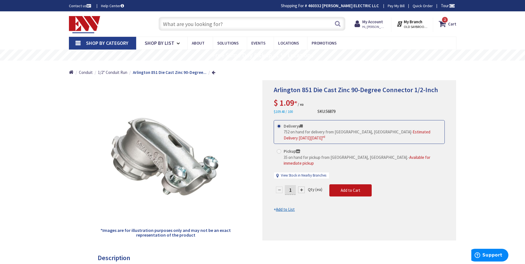
click at [189, 22] on input "text" at bounding box center [252, 24] width 187 height 14
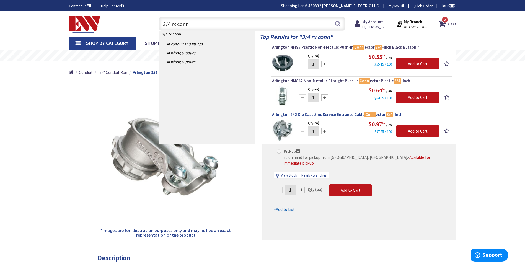
type input "3/4 rx conn"
click at [296, 118] on link "Arlington 842 Die Cast Zinc Service Entrance Cable [PERSON_NAME] 3/4 -Inch" at bounding box center [361, 115] width 179 height 7
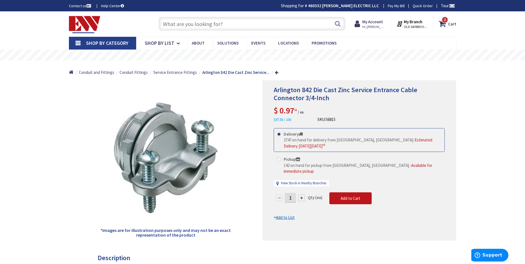
click at [179, 21] on input "text" at bounding box center [252, 24] width 187 height 14
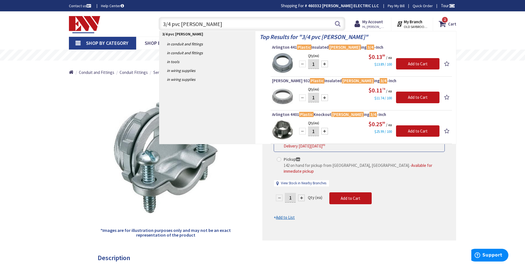
drag, startPoint x: 171, startPoint y: 24, endPoint x: 144, endPoint y: 27, distance: 27.4
click at [145, 27] on div "Toggle Nav 3/4 pvc [PERSON_NAME] 3/4 pvc [PERSON_NAME] Search 2 2 2 items Cart …" at bounding box center [263, 24] width 396 height 19
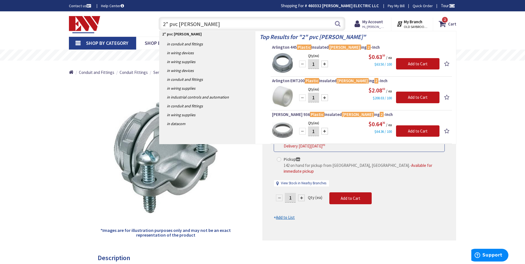
click at [199, 27] on input "2" pvc [PERSON_NAME]" at bounding box center [252, 24] width 187 height 14
click at [199, 26] on input "2" pvc [PERSON_NAME]" at bounding box center [252, 24] width 187 height 14
click at [198, 26] on input "2" pvc [PERSON_NAME]" at bounding box center [252, 24] width 187 height 14
click at [198, 25] on input "2" pvc bush" at bounding box center [252, 24] width 187 height 14
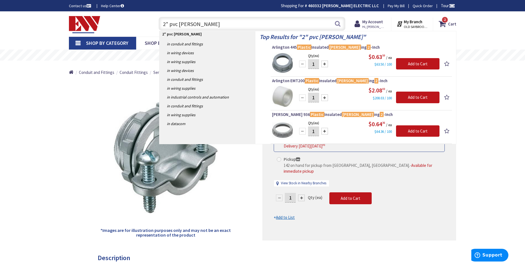
click at [198, 26] on input "2" pvc bush" at bounding box center [252, 24] width 187 height 14
click at [197, 26] on input "2" pvc bush" at bounding box center [252, 24] width 187 height 14
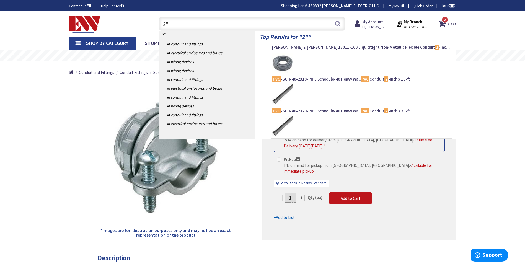
type input "2"
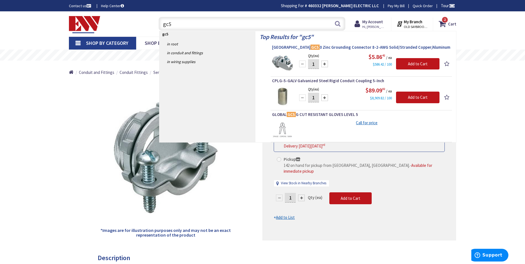
type input "gc5"
click at [314, 49] on span "Arlington GC5 0 Zinc Grounding Connector 8-2-AWG Solid/Stranded Copper/Aluminum" at bounding box center [361, 48] width 179 height 6
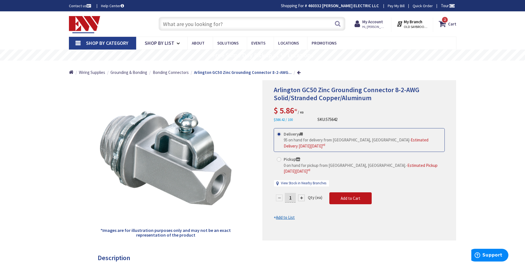
click at [208, 24] on input "text" at bounding box center [252, 24] width 187 height 14
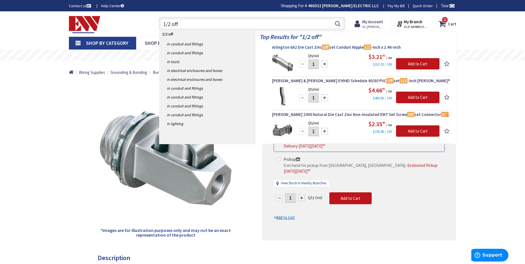
type input "1/2 off"
click at [333, 48] on span "Arlington 6A2 Die Cast Zinc Off set Conduit Nipple 1/2 -Inch x 2.46-Inch" at bounding box center [361, 48] width 179 height 6
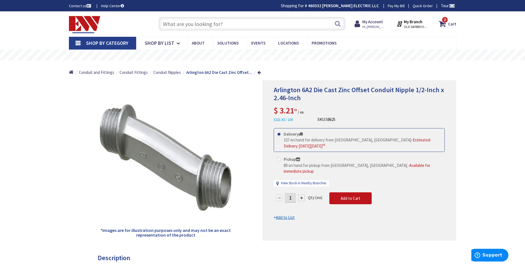
click at [303, 22] on input "text" at bounding box center [252, 24] width 187 height 14
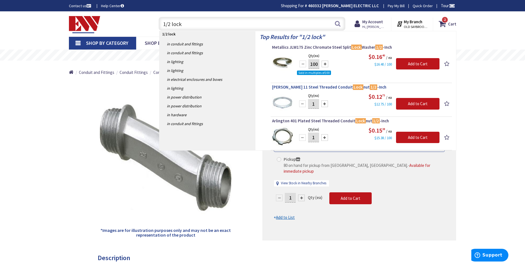
type input "1/2 lock"
click at [314, 88] on span "Crouse-Hinds 11 Steel Threaded Conduit Lock nut 1/2 -Inch" at bounding box center [361, 87] width 179 height 6
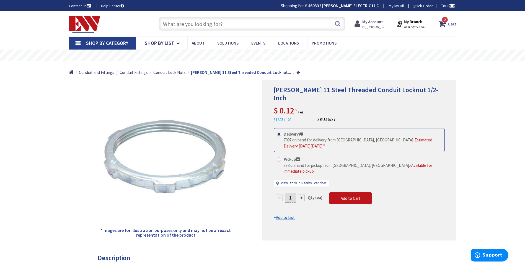
click at [378, 22] on strong "My Account" at bounding box center [373, 21] width 21 height 5
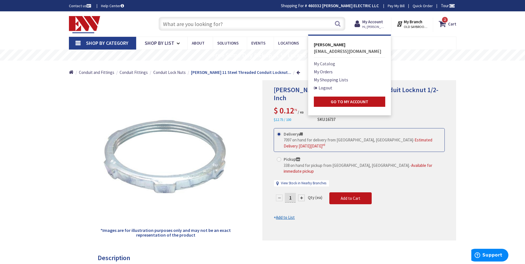
click at [331, 64] on link "My Catalog" at bounding box center [324, 63] width 21 height 7
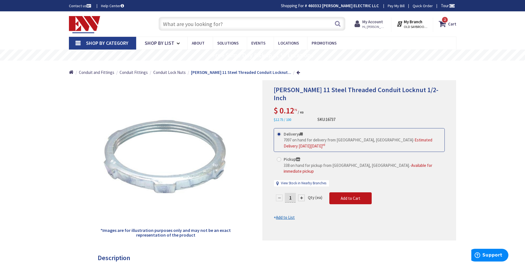
click at [374, 20] on strong "My Account" at bounding box center [373, 21] width 21 height 5
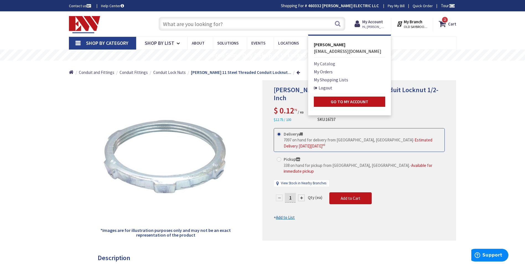
click at [326, 64] on link "My Catalog" at bounding box center [324, 63] width 21 height 7
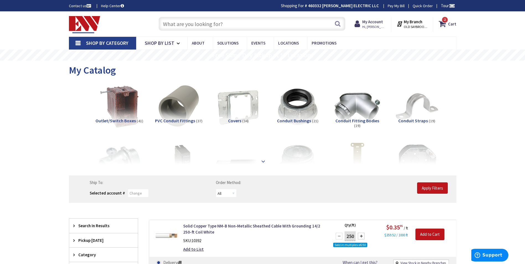
click at [262, 161] on strong at bounding box center [263, 161] width 7 height 6
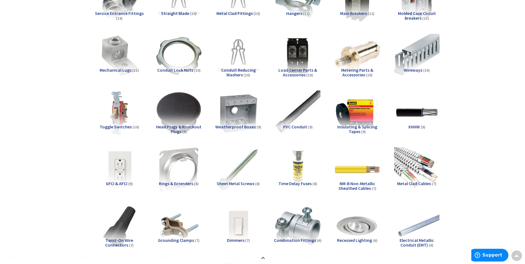
scroll to position [222, 0]
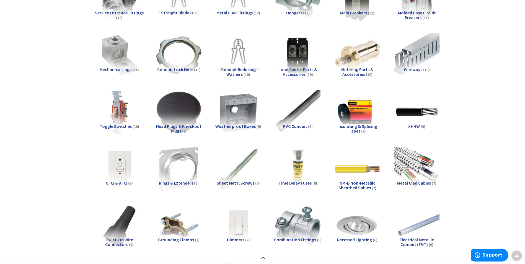
click at [358, 13] on span "Main Breakers" at bounding box center [353, 13] width 27 height 6
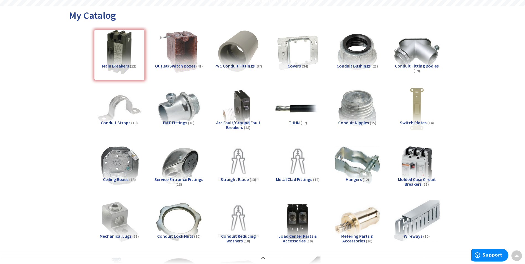
scroll to position [0, 0]
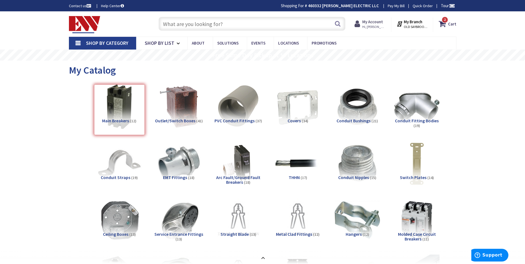
click at [377, 23] on strong "My Account" at bounding box center [373, 21] width 21 height 5
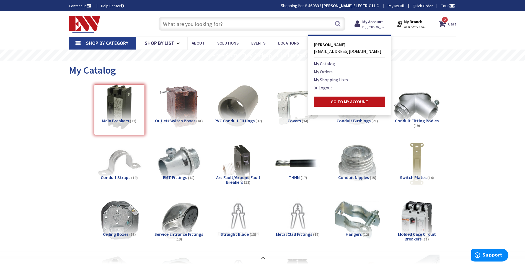
click at [321, 72] on link "My Orders" at bounding box center [323, 71] width 19 height 7
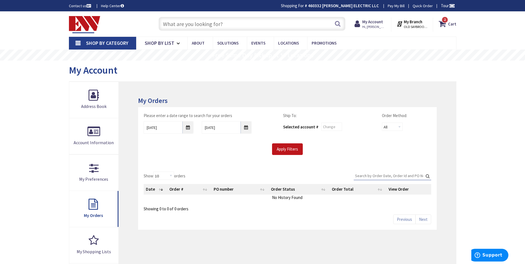
click at [386, 177] on input "Search:" at bounding box center [393, 176] width 78 height 8
click at [249, 130] on input "10/2/2025" at bounding box center [227, 127] width 50 height 12
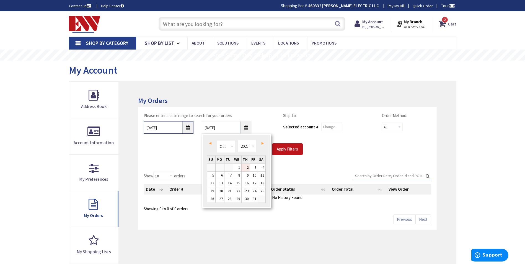
click at [188, 130] on input "9/25/2025" at bounding box center [169, 127] width 50 height 12
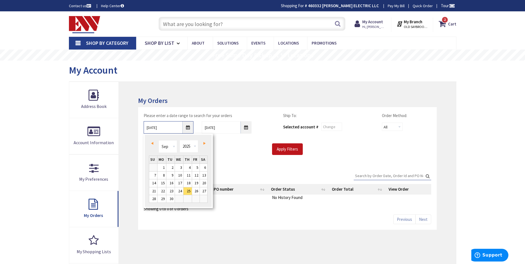
click at [189, 130] on input "9/25/2025" at bounding box center [169, 127] width 50 height 12
click at [152, 144] on span "Prev" at bounding box center [152, 143] width 2 height 3
click at [153, 144] on span "Prev" at bounding box center [152, 143] width 2 height 3
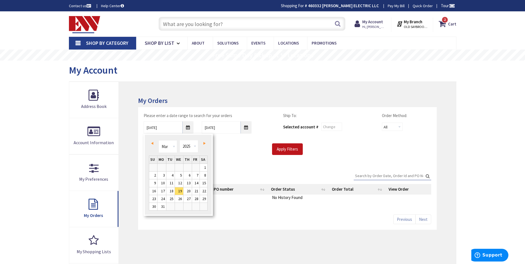
click at [153, 144] on span "Prev" at bounding box center [152, 143] width 2 height 3
click at [203, 167] on link "1" at bounding box center [204, 167] width 8 height 7
type input "02/01/2025"
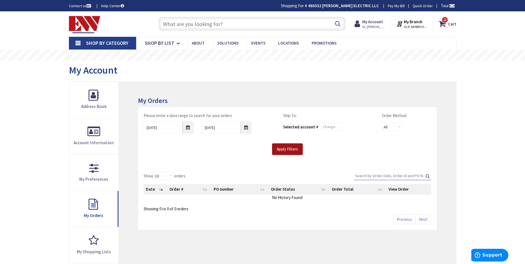
click at [279, 149] on input "Apply Filters" at bounding box center [287, 149] width 31 height 12
click at [367, 177] on input "Search:" at bounding box center [393, 176] width 78 height 8
type input "ge"
click at [297, 148] on input "Apply Filters" at bounding box center [287, 149] width 31 height 12
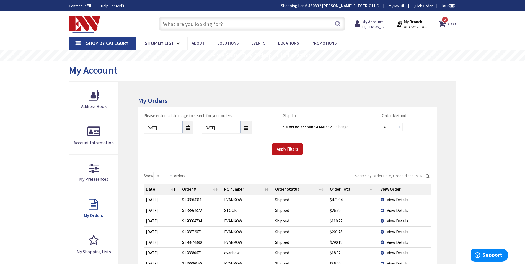
click at [365, 174] on input "Search:" at bounding box center [393, 176] width 78 height 8
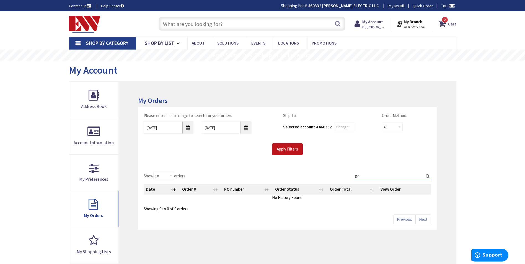
type input "g"
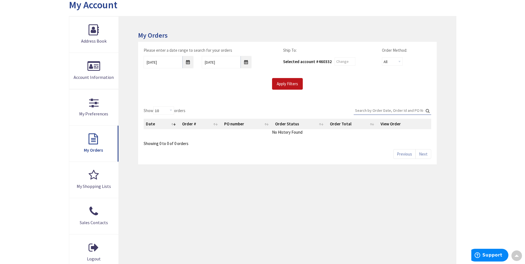
scroll to position [55, 0]
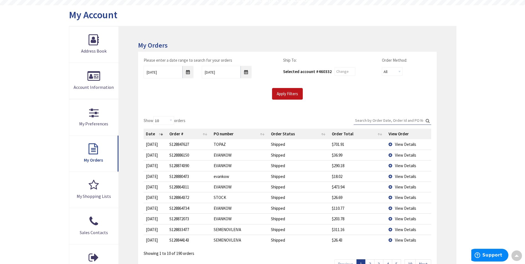
click at [397, 122] on input "Search:" at bounding box center [393, 120] width 78 height 8
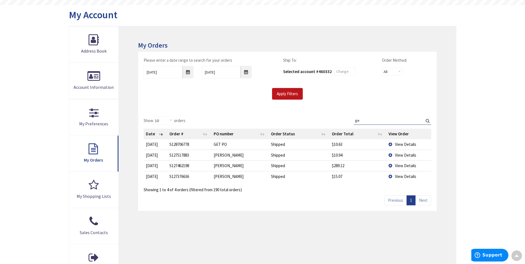
type input "ge"
click at [189, 76] on input "02/01/2025" at bounding box center [169, 72] width 50 height 12
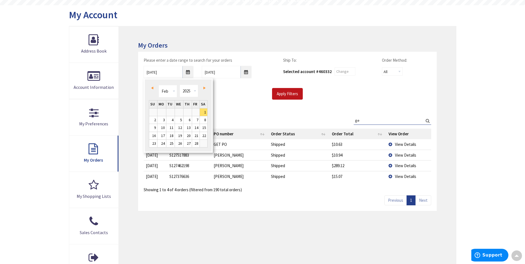
click at [154, 89] on link "Prev" at bounding box center [153, 87] width 7 height 7
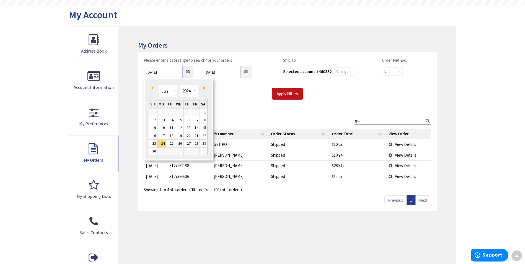
click at [154, 89] on link "Prev" at bounding box center [153, 87] width 7 height 7
click at [184, 114] on link "2" at bounding box center [188, 112] width 8 height 7
type input "05/02/2024"
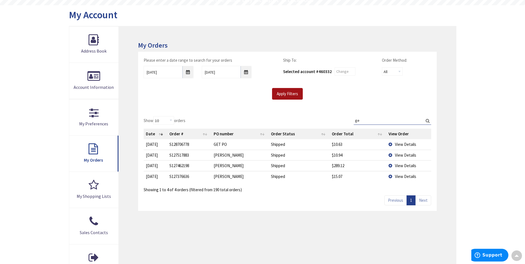
click at [281, 93] on input "Apply Filters" at bounding box center [287, 94] width 31 height 12
click at [390, 119] on input "Search:" at bounding box center [393, 120] width 78 height 8
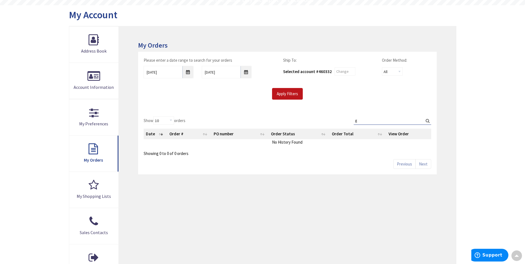
type input "ge"
click at [370, 119] on input "ge" at bounding box center [393, 120] width 78 height 8
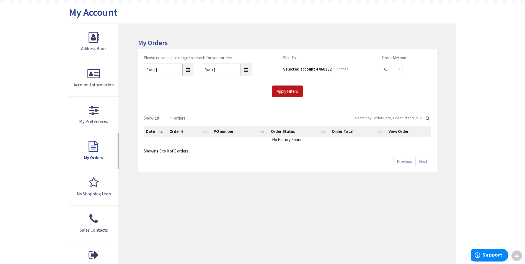
scroll to position [28, 0]
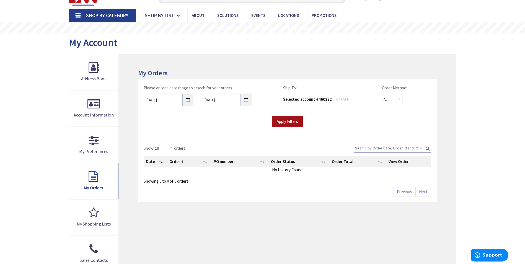
click at [297, 122] on input "Apply Filters" at bounding box center [287, 122] width 31 height 12
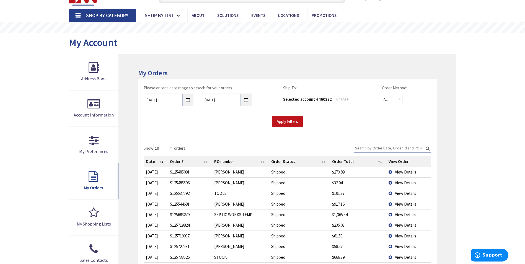
click at [370, 144] on input "Search:" at bounding box center [393, 148] width 78 height 8
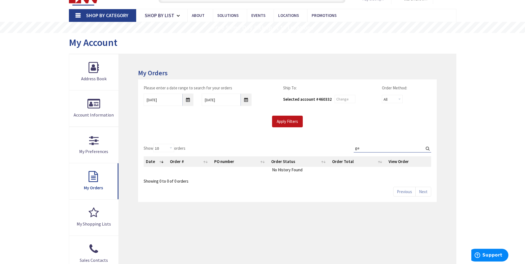
type input "ge"
click at [429, 148] on label "Search: ge" at bounding box center [393, 148] width 78 height 9
click at [429, 148] on input "ge" at bounding box center [393, 148] width 78 height 8
click at [429, 148] on label "Search: ge" at bounding box center [393, 148] width 78 height 9
click at [429, 148] on input "ge" at bounding box center [393, 148] width 78 height 8
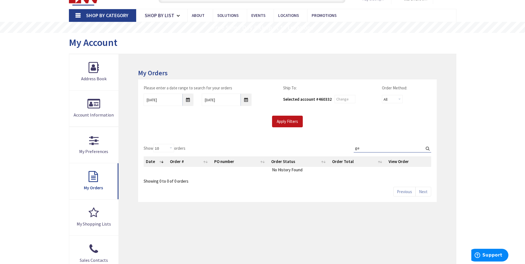
click at [429, 148] on label "Search: ge" at bounding box center [393, 148] width 78 height 9
click at [429, 148] on input "ge" at bounding box center [393, 148] width 78 height 8
click at [321, 139] on div "Show 10 25 50 100 orders Search: ge Date Order # PO number Order Status Order T…" at bounding box center [287, 170] width 299 height 64
click at [366, 150] on input "ge" at bounding box center [393, 148] width 78 height 8
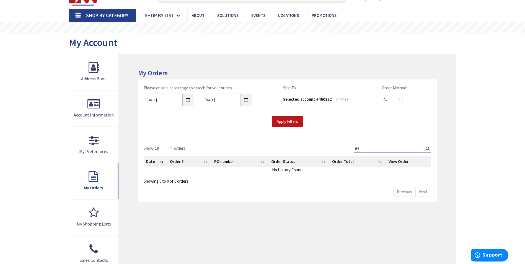
click at [366, 150] on input "ge" at bounding box center [393, 148] width 78 height 8
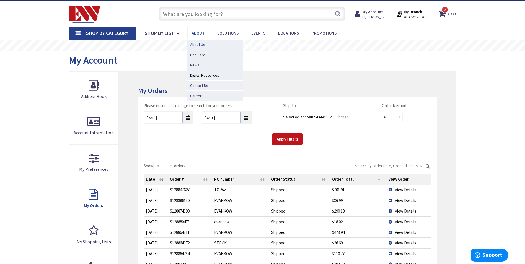
scroll to position [0, 0]
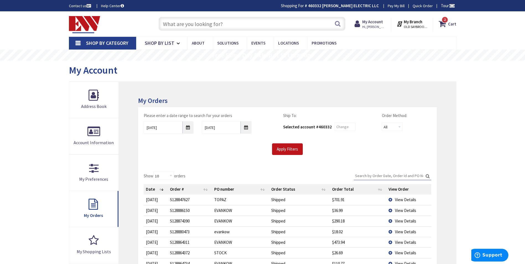
click at [210, 26] on input "text" at bounding box center [252, 24] width 187 height 14
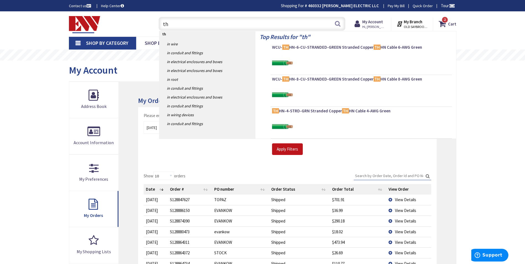
type input "t"
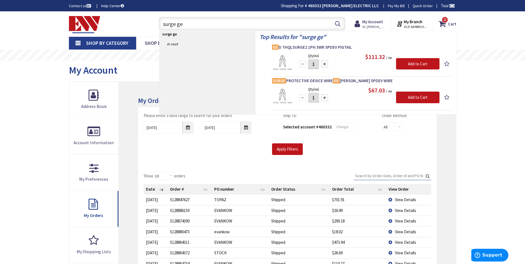
click at [182, 23] on input "surge ge" at bounding box center [252, 24] width 187 height 14
click at [174, 24] on input "surge ge" at bounding box center [252, 24] width 187 height 14
click at [171, 23] on input "surge ge" at bounding box center [252, 24] width 187 height 14
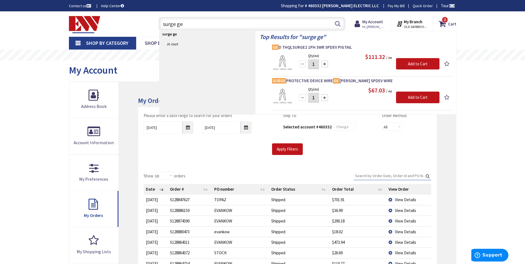
paste input "GE THQLSURGE2"
type input "GE THQLSURGE2"
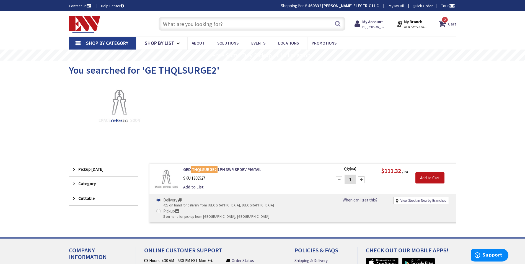
paste input "THQL2120"
type input "THQL2120"
click at [337, 28] on button "Search" at bounding box center [337, 23] width 7 height 12
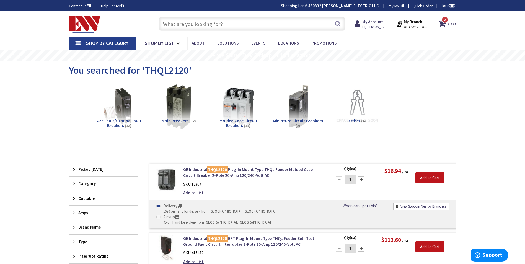
click at [212, 25] on input "text" at bounding box center [252, 24] width 187 height 14
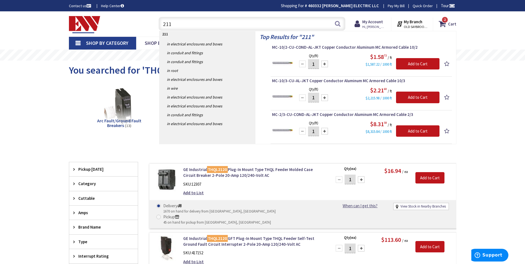
type input "2115"
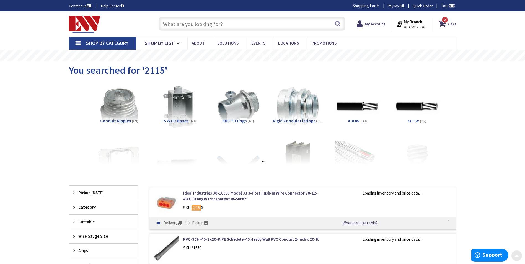
click at [182, 20] on input "text" at bounding box center [252, 24] width 187 height 14
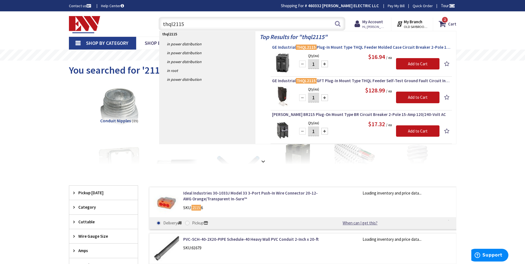
type input "thql2115"
click at [336, 46] on span "GE Industrial THQL2115 Plug-In Mount Type THQL Feeder Molded Case Circuit Break…" at bounding box center [361, 48] width 179 height 6
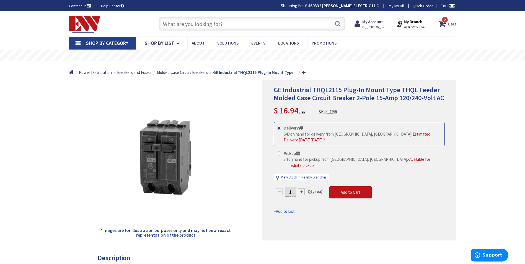
click at [225, 27] on input "text" at bounding box center [252, 24] width 187 height 14
type input "h"
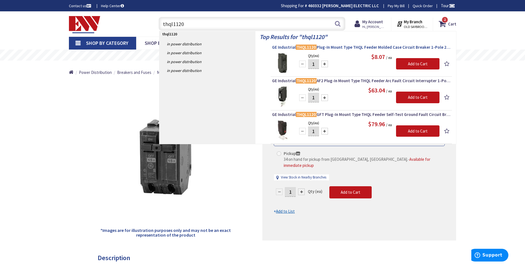
type input "thql1120"
click at [284, 47] on span "GE Industrial THQL1120 Plug-In Mount Type THQL Feeder Molded Case Circuit Break…" at bounding box center [361, 48] width 179 height 6
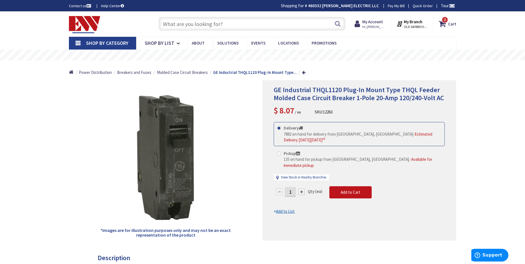
click at [181, 29] on input "text" at bounding box center [252, 24] width 187 height 14
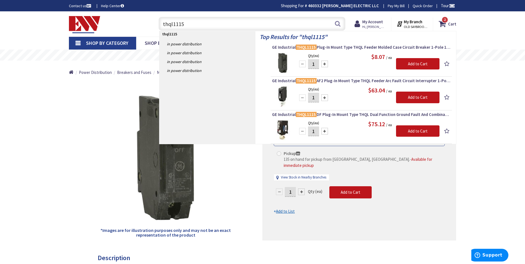
click at [186, 20] on input "thql1115" at bounding box center [252, 24] width 187 height 14
click at [186, 21] on input "thql1115" at bounding box center [252, 24] width 187 height 14
click at [186, 22] on input "thql1115" at bounding box center [252, 24] width 187 height 14
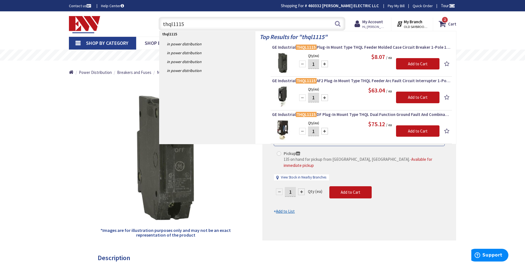
click at [186, 22] on input "thql1115" at bounding box center [252, 24] width 187 height 14
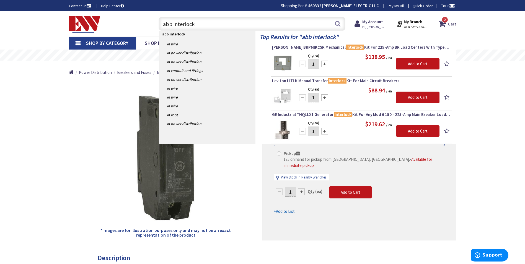
click at [183, 24] on input "abb interlock" at bounding box center [252, 24] width 187 height 14
paste input "THQLLX1"
type input "THQLLX1"
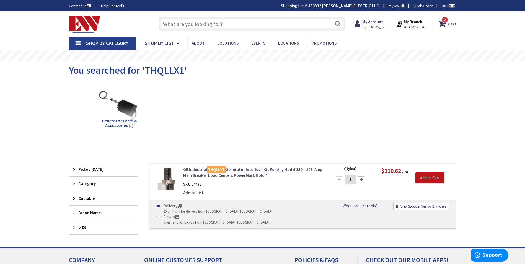
click at [219, 167] on mark "THQLLX1" at bounding box center [216, 169] width 19 height 7
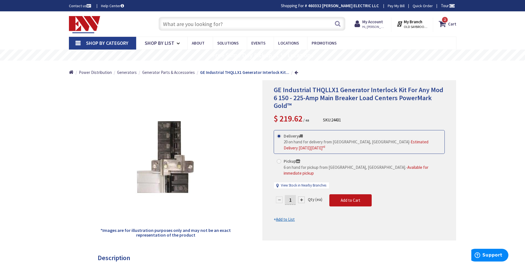
click at [264, 27] on input "text" at bounding box center [252, 24] width 187 height 14
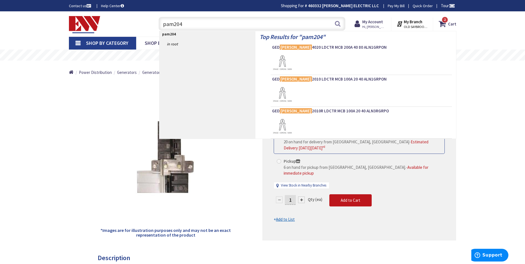
type input "pam2040"
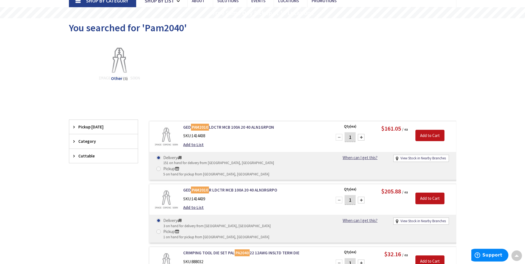
scroll to position [28, 0]
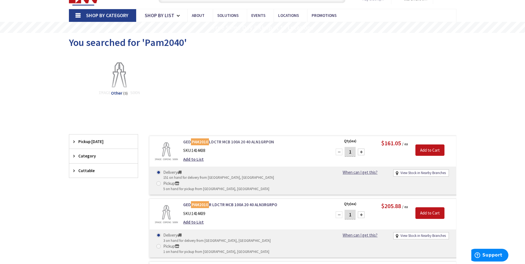
click at [224, 139] on link "GED PAM2010 LDCTR MCB 100A 20 40 ALN1GRPON" at bounding box center [253, 142] width 141 height 6
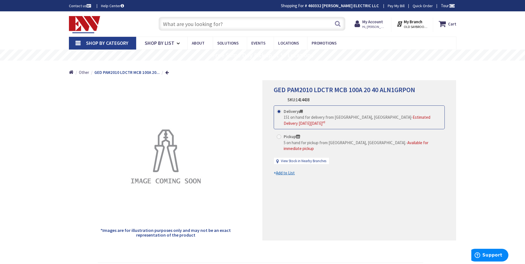
click at [194, 27] on input "text" at bounding box center [252, 24] width 187 height 14
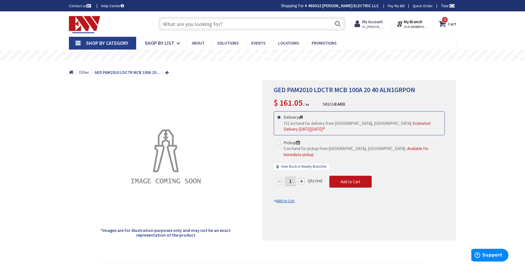
click at [207, 27] on input "text" at bounding box center [252, 24] width 187 height 14
click at [205, 27] on input "text" at bounding box center [252, 24] width 187 height 14
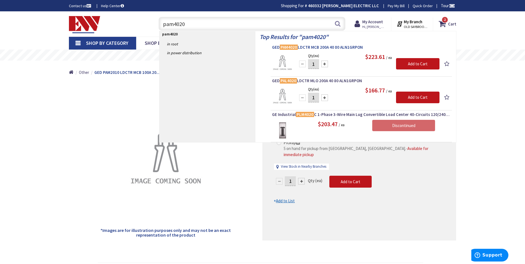
type input "pam4020"
click at [327, 48] on span "GED PAM4020 LDCTR MCB 200A 40 80 ALN1GRPON" at bounding box center [361, 48] width 179 height 6
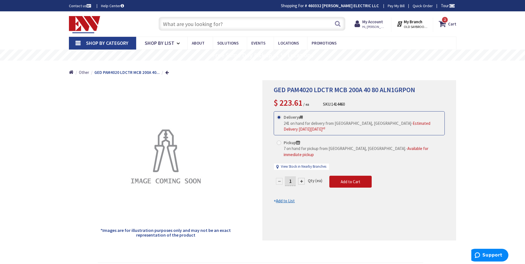
click at [91, 22] on img at bounding box center [85, 24] width 32 height 17
